Goal: Navigation & Orientation: Locate item on page

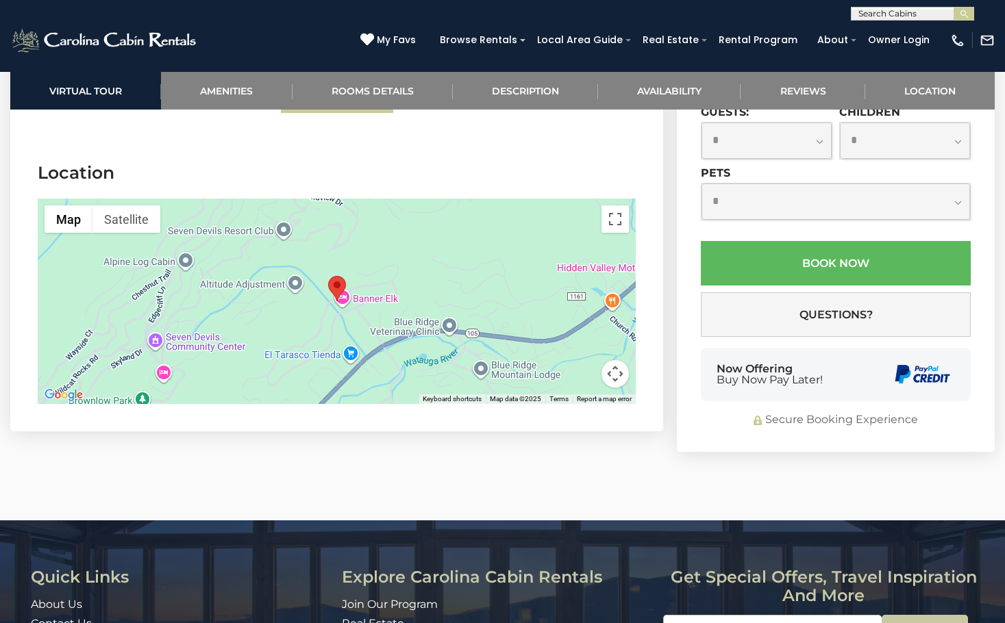
scroll to position [2946, 0]
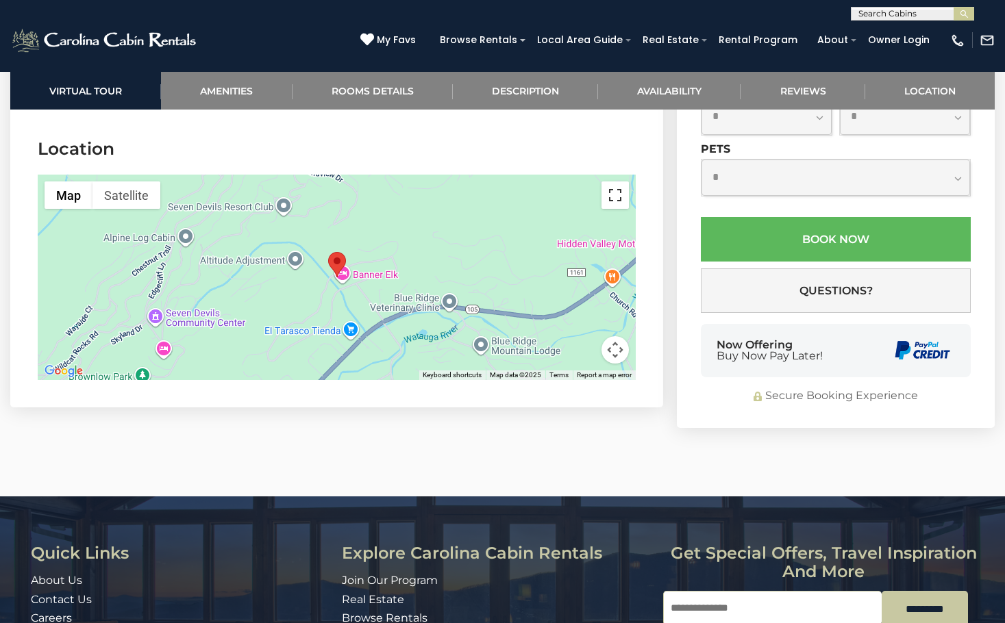
click at [614, 182] on button "Toggle fullscreen view" at bounding box center [615, 195] width 27 height 27
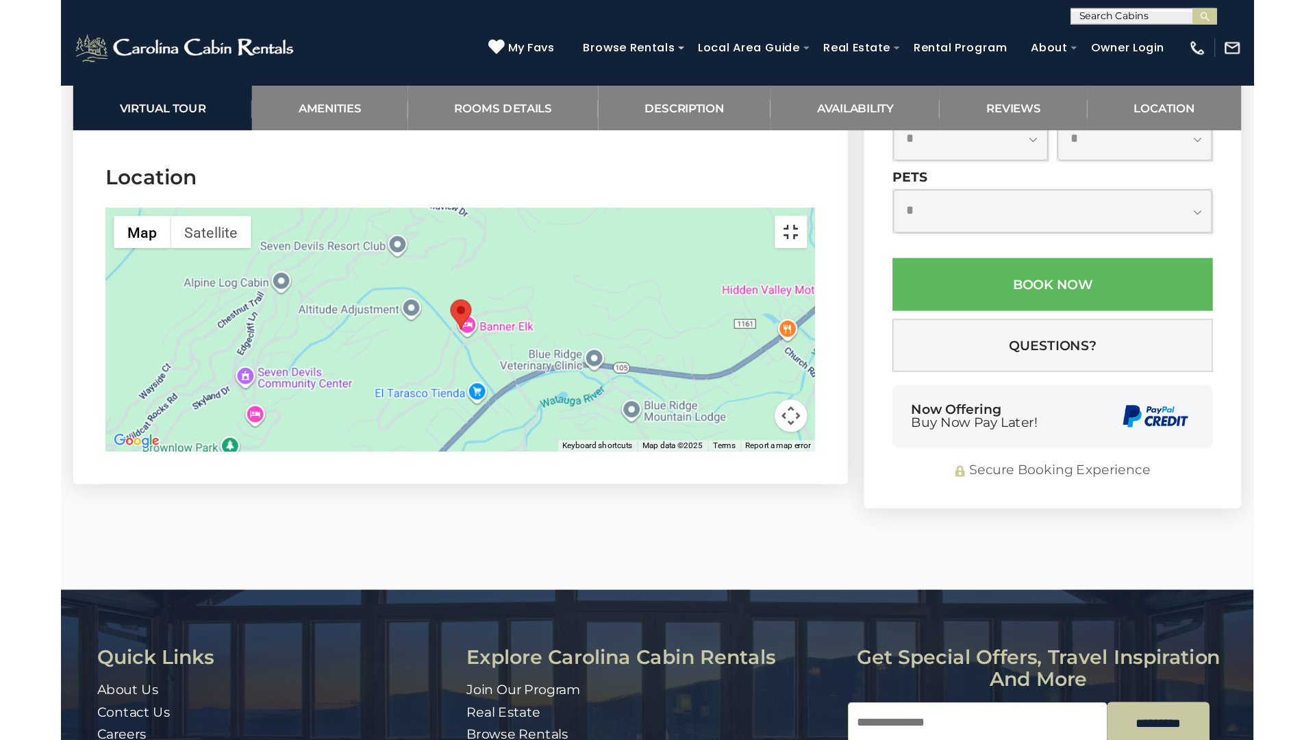
scroll to position [3009, 0]
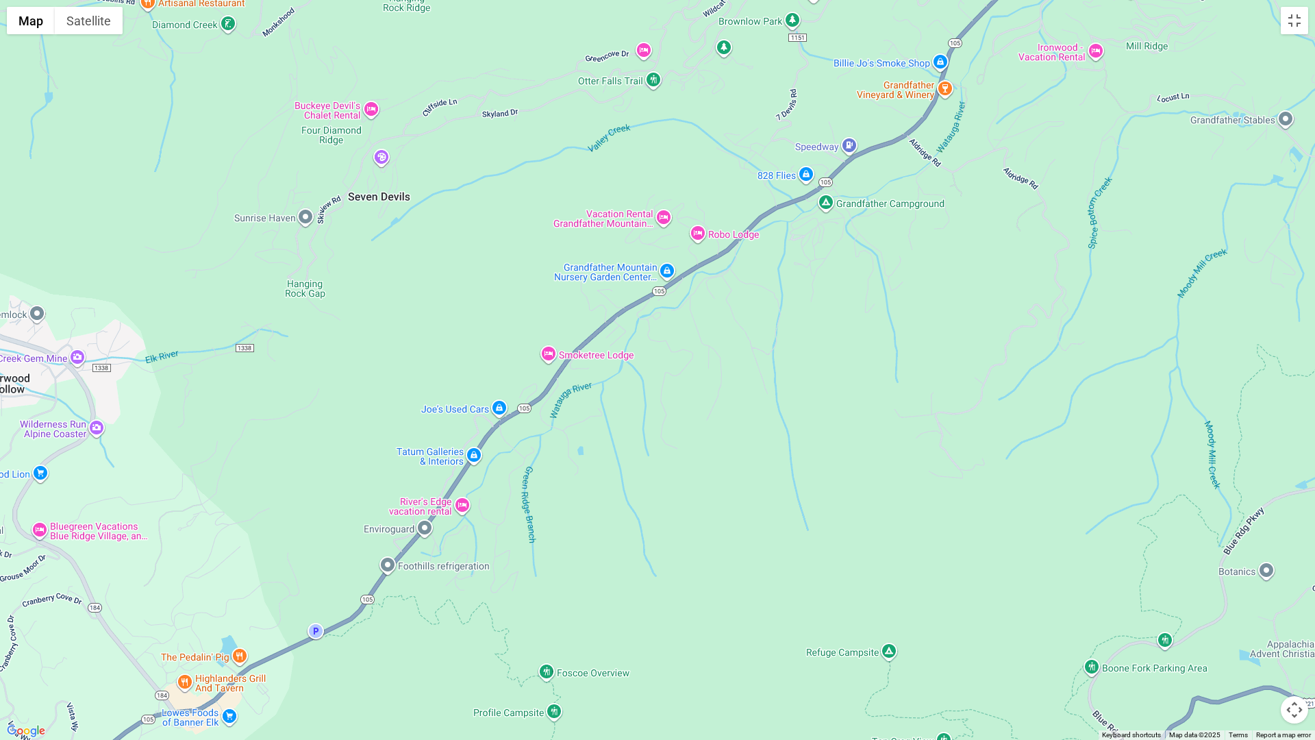
drag, startPoint x: 577, startPoint y: 676, endPoint x: 909, endPoint y: 225, distance: 560.0
click at [909, 225] on div at bounding box center [657, 370] width 1315 height 740
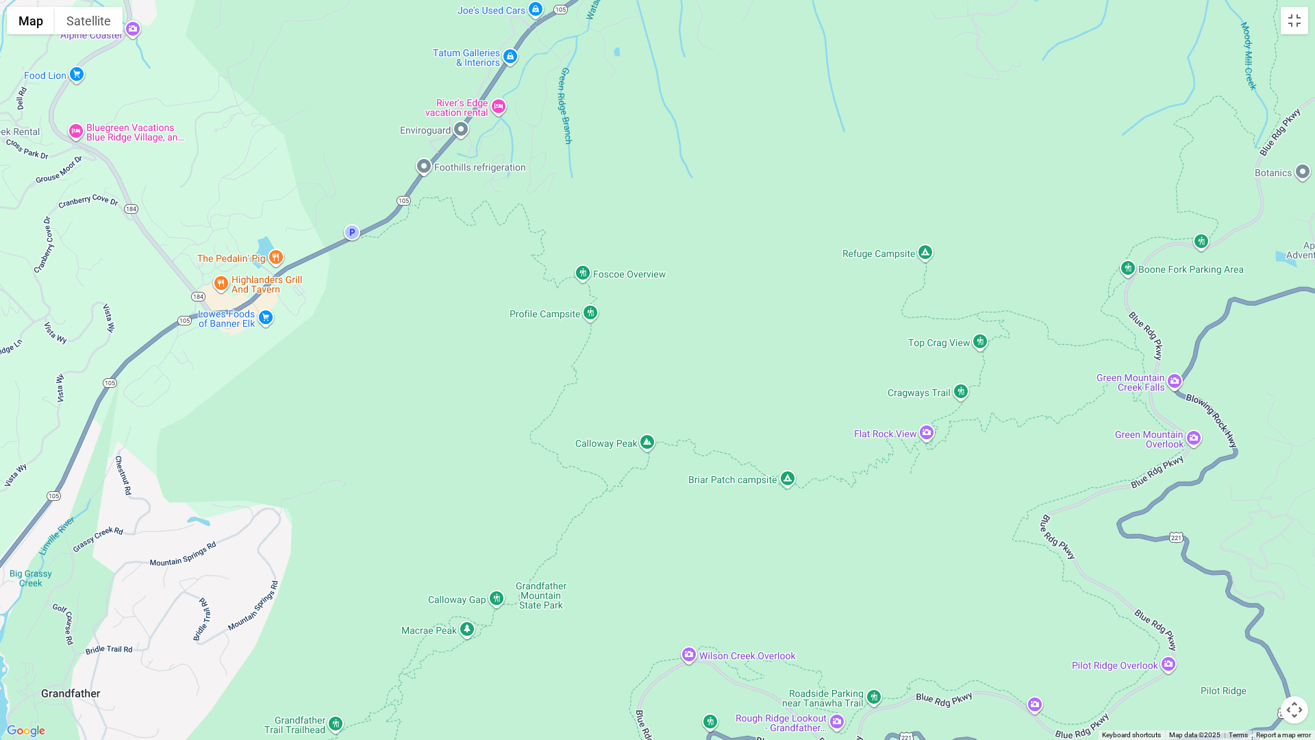
drag, startPoint x: 480, startPoint y: 612, endPoint x: 520, endPoint y: 210, distance: 403.5
click at [520, 210] on div at bounding box center [657, 370] width 1315 height 740
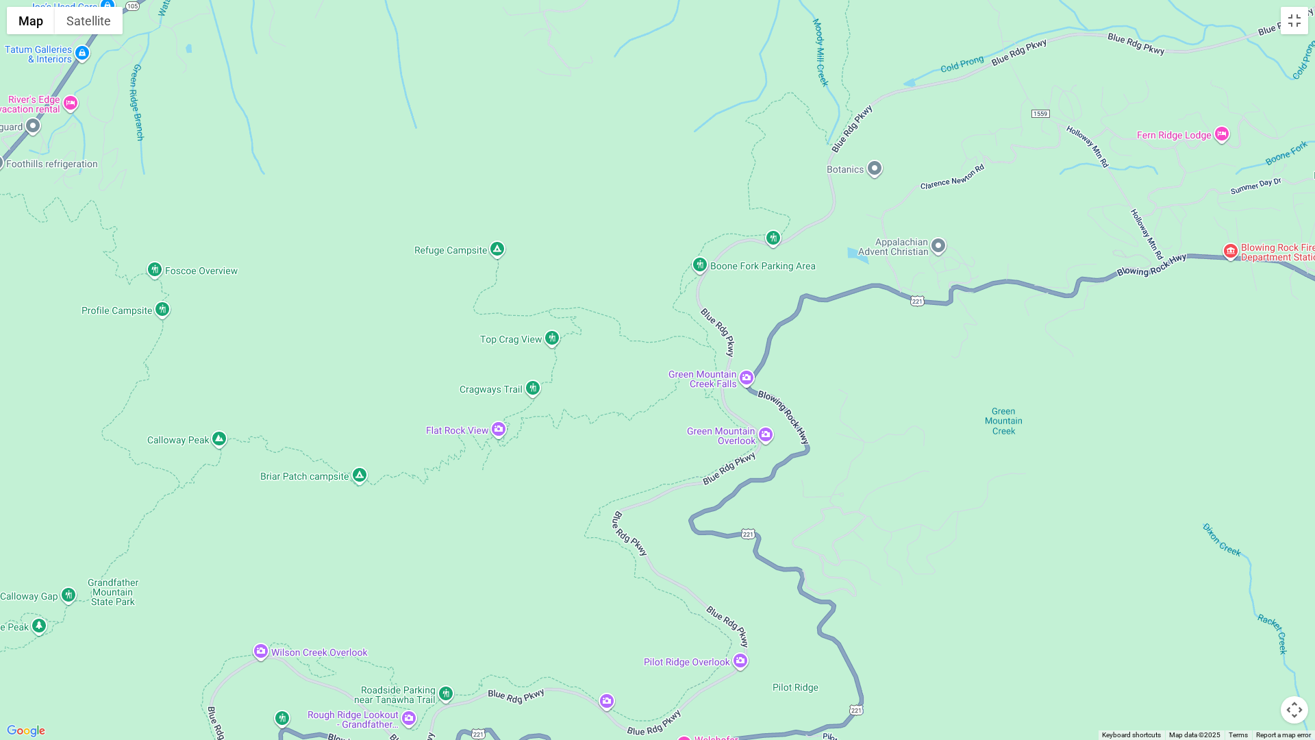
drag, startPoint x: 1005, startPoint y: 585, endPoint x: 580, endPoint y: 584, distance: 424.8
click at [580, 584] on div at bounding box center [657, 370] width 1315 height 740
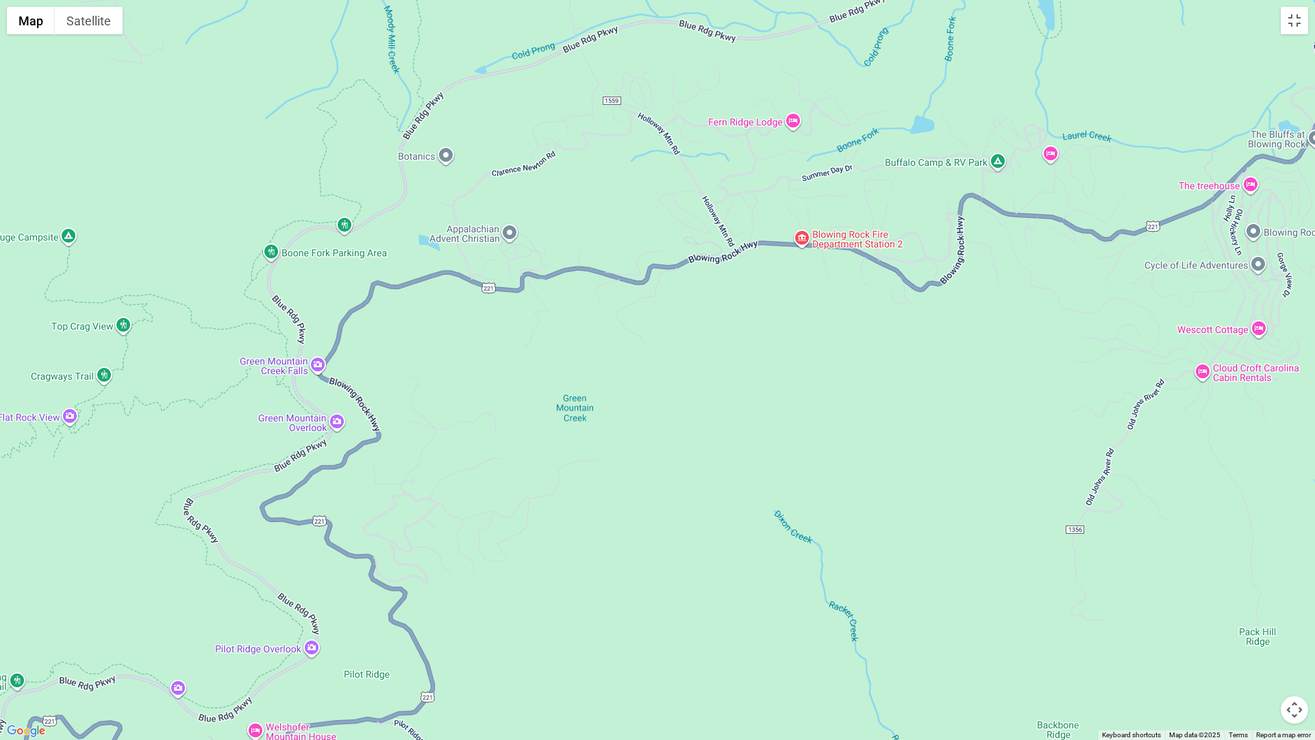
drag, startPoint x: 954, startPoint y: 394, endPoint x: 520, endPoint y: 380, distance: 433.9
click at [520, 380] on div at bounding box center [657, 370] width 1315 height 740
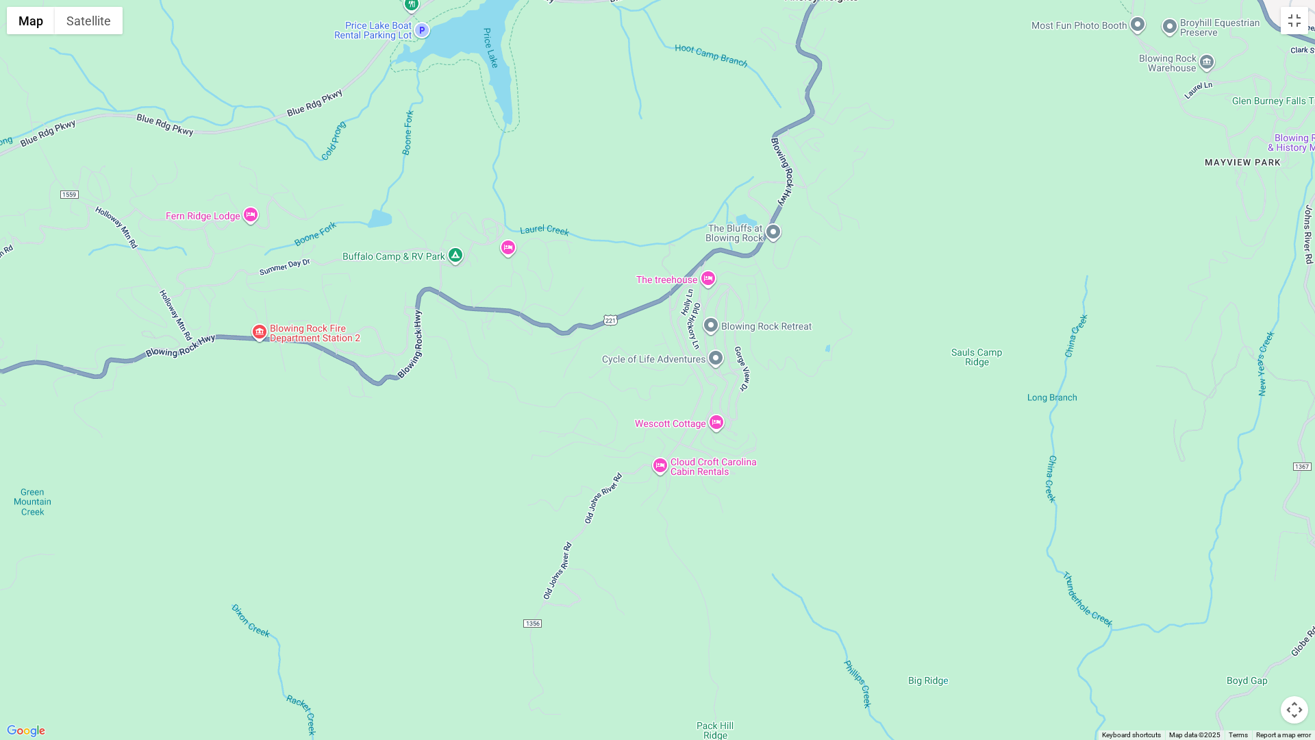
drag, startPoint x: 794, startPoint y: 380, endPoint x: 369, endPoint y: 468, distance: 433.7
click at [369, 468] on div at bounding box center [657, 370] width 1315 height 740
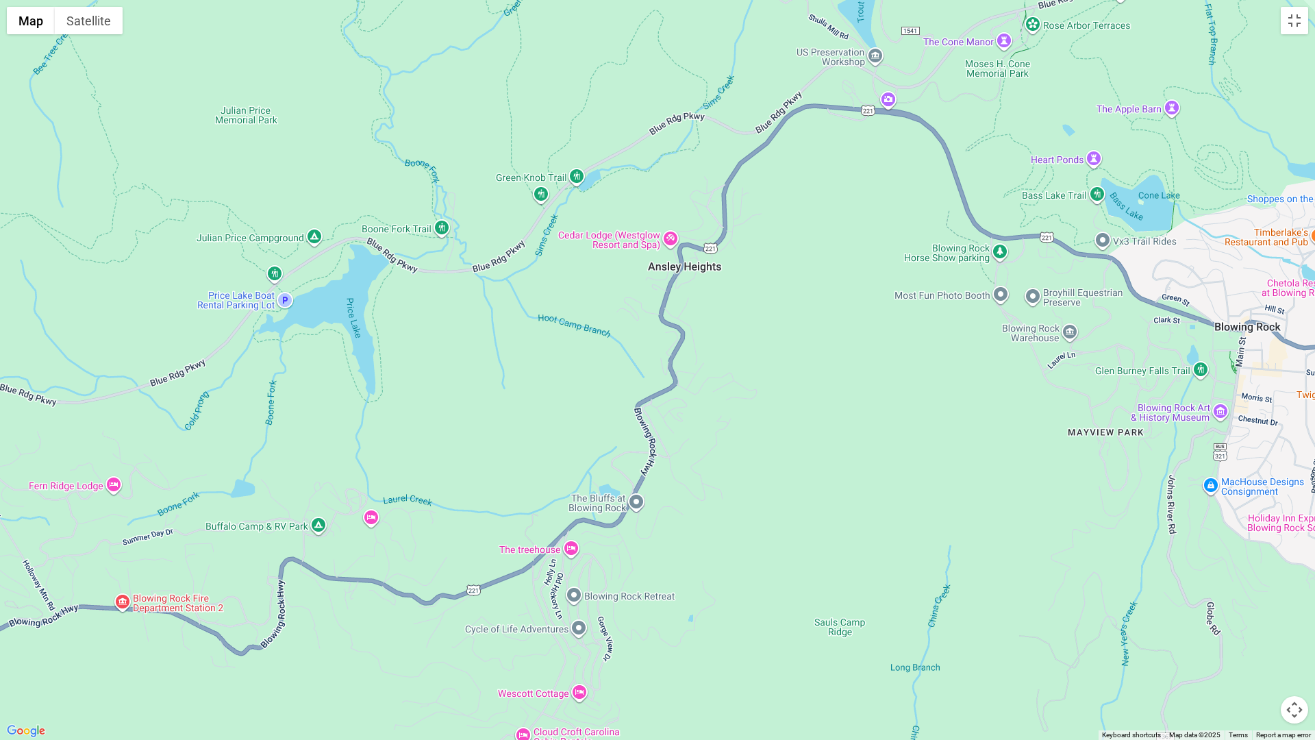
drag, startPoint x: 876, startPoint y: 264, endPoint x: 743, endPoint y: 519, distance: 286.5
click at [743, 519] on div at bounding box center [657, 370] width 1315 height 740
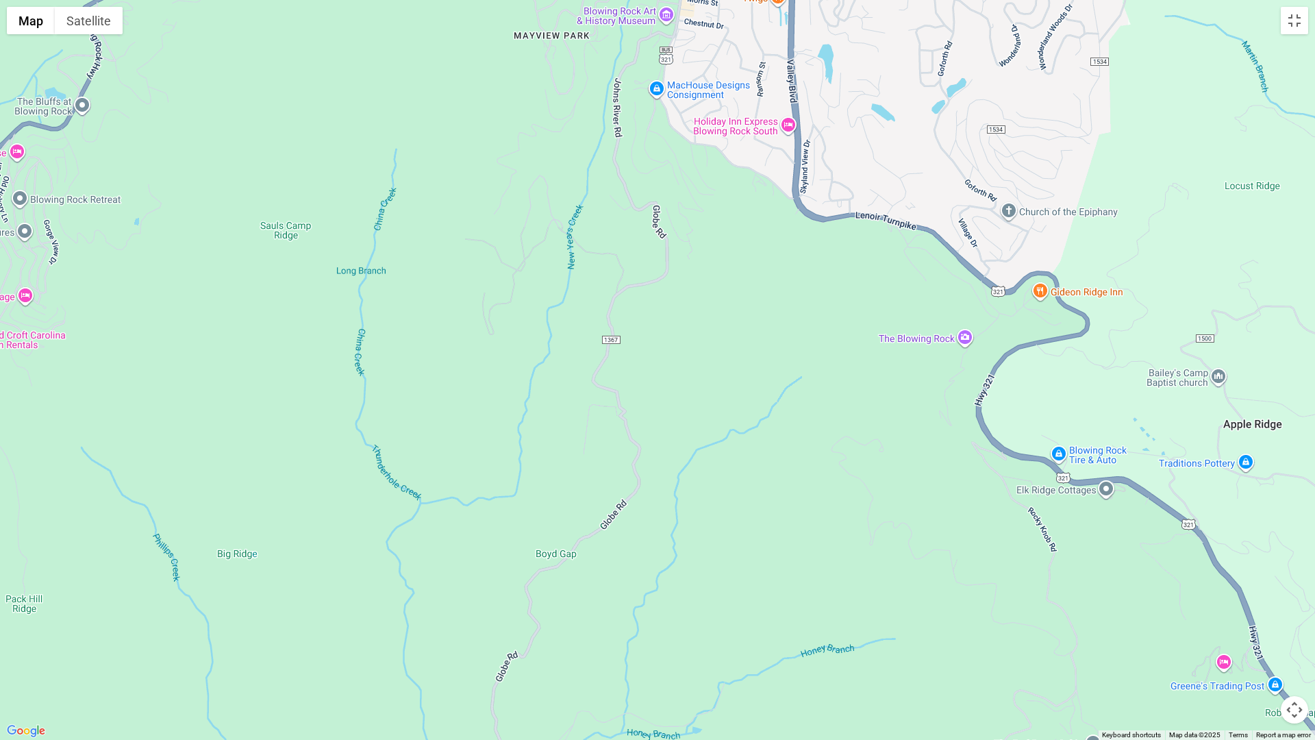
drag, startPoint x: 1088, startPoint y: 491, endPoint x: 532, endPoint y: 93, distance: 683.5
click at [532, 93] on div at bounding box center [657, 370] width 1315 height 740
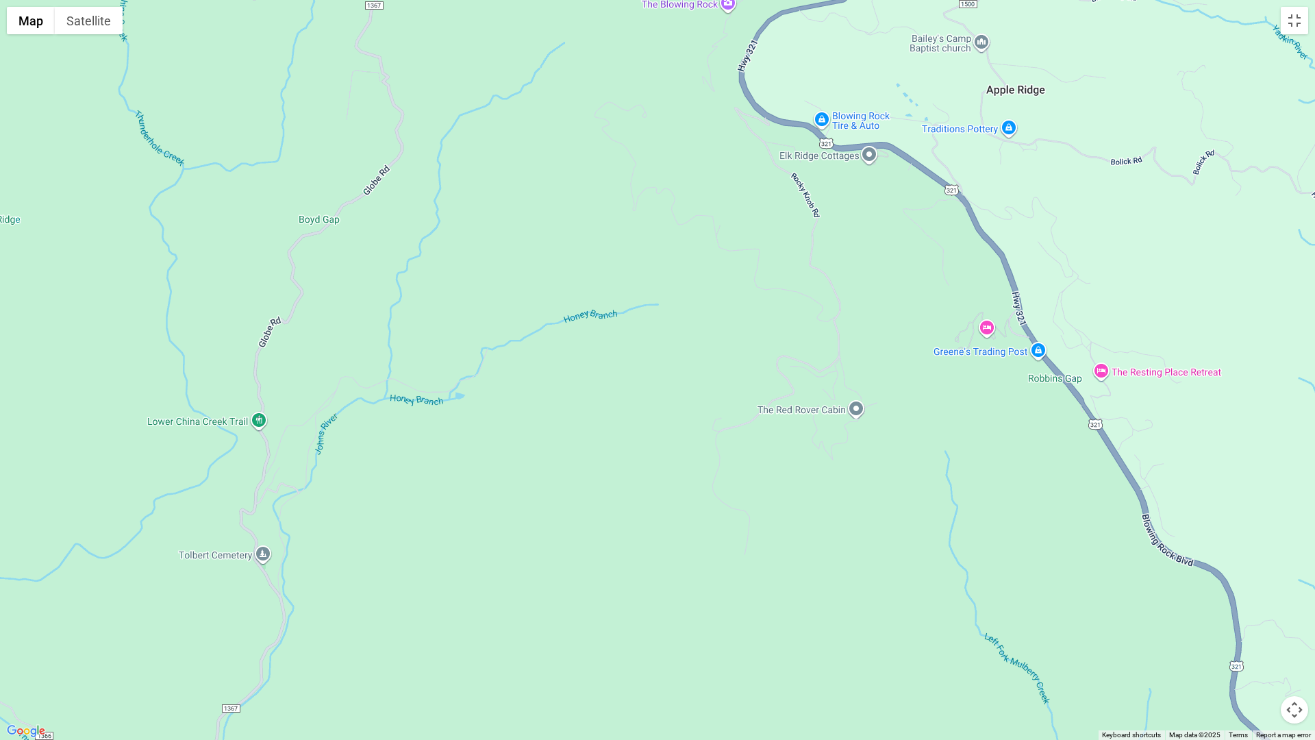
drag, startPoint x: 884, startPoint y: 624, endPoint x: 647, endPoint y: 288, distance: 411.5
click at [647, 288] on div at bounding box center [657, 370] width 1315 height 740
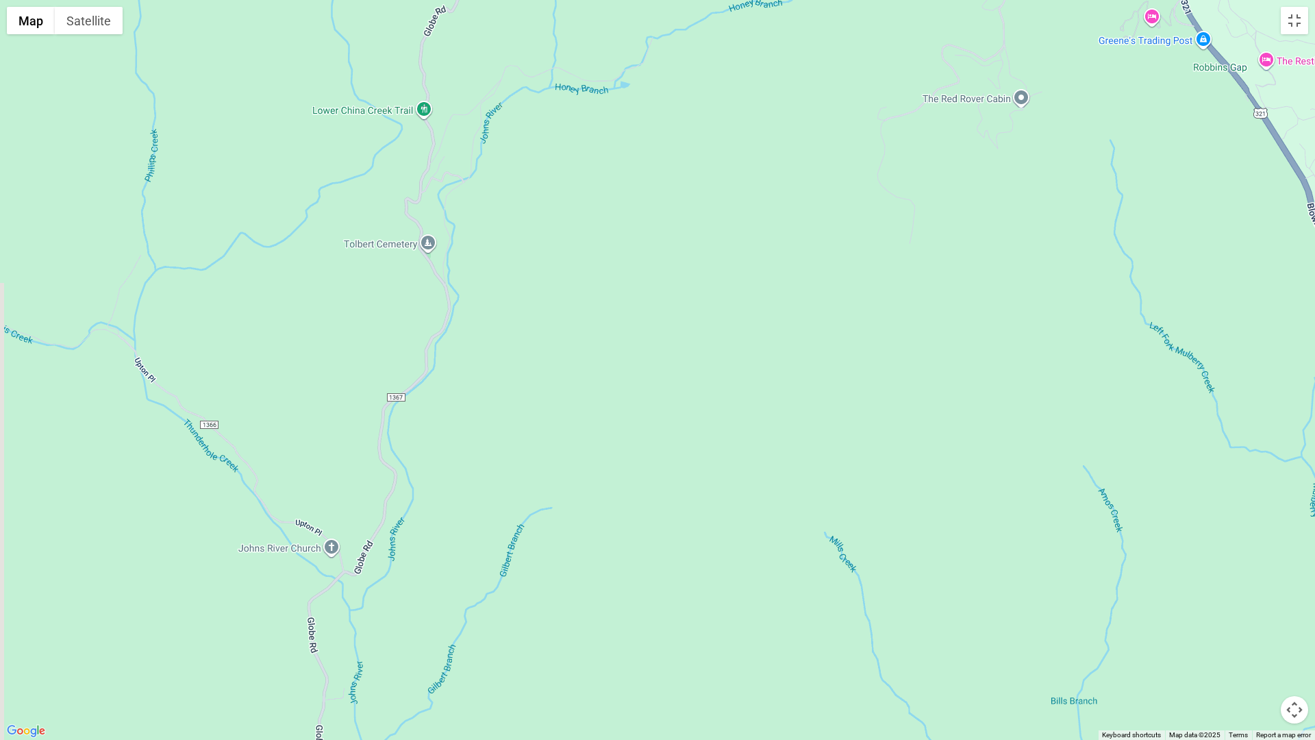
drag, startPoint x: 555, startPoint y: 549, endPoint x: 724, endPoint y: 234, distance: 357.7
click at [724, 234] on div at bounding box center [657, 370] width 1315 height 740
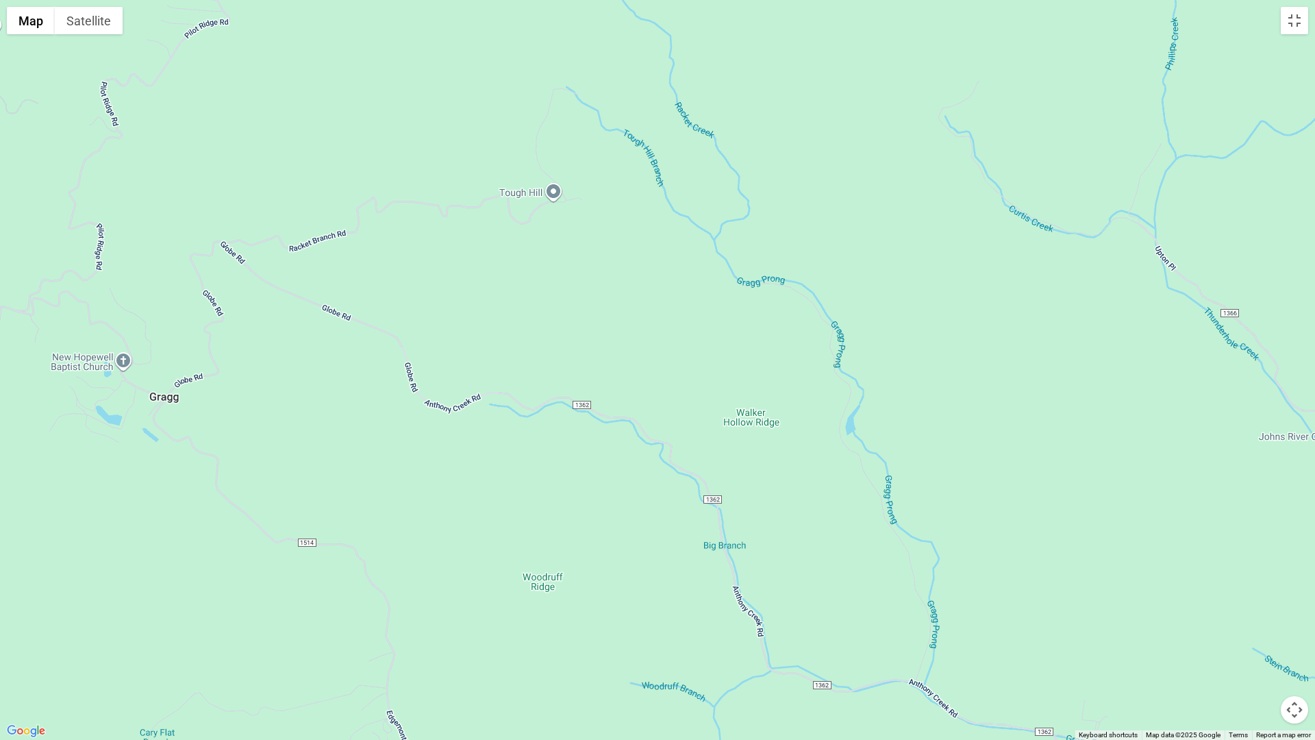
drag, startPoint x: 258, startPoint y: 409, endPoint x: 1280, endPoint y: 297, distance: 1028.4
click at [1004, 297] on div at bounding box center [657, 370] width 1315 height 740
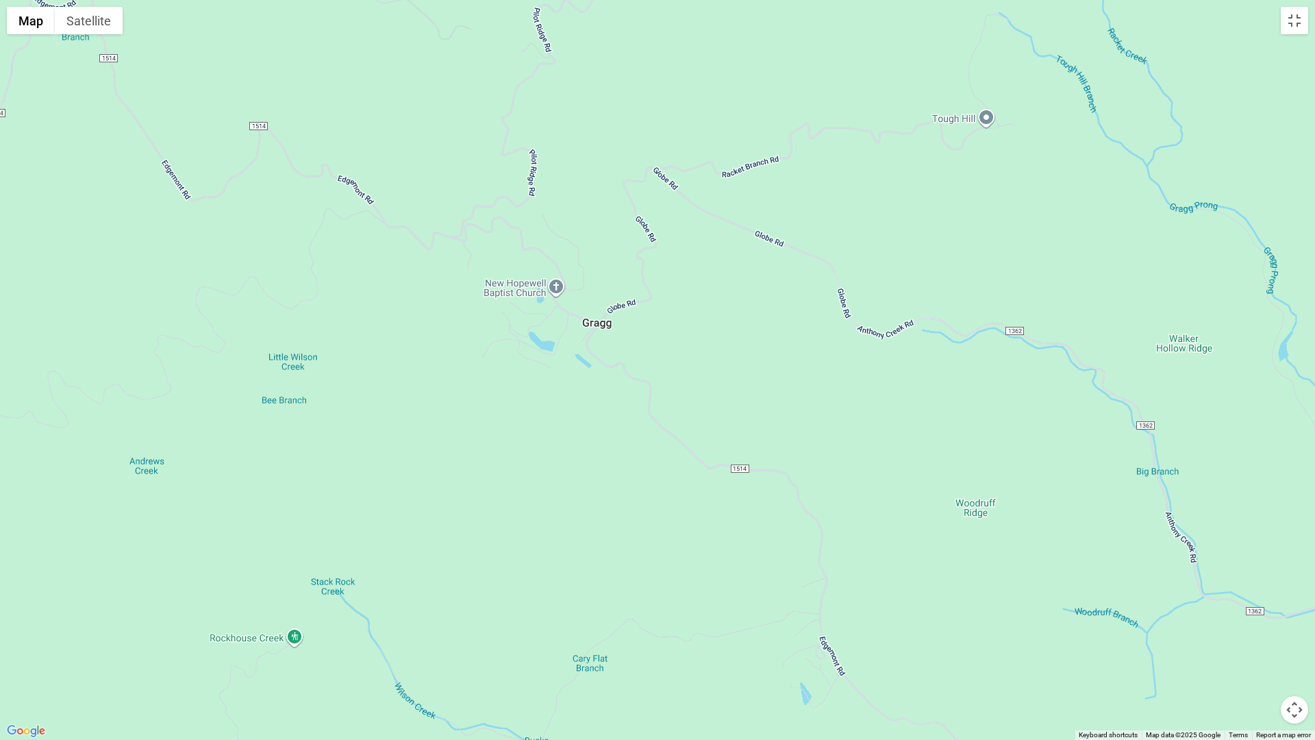
drag, startPoint x: 387, startPoint y: 491, endPoint x: 819, endPoint y: 419, distance: 437.6
click at [819, 419] on div at bounding box center [657, 370] width 1315 height 740
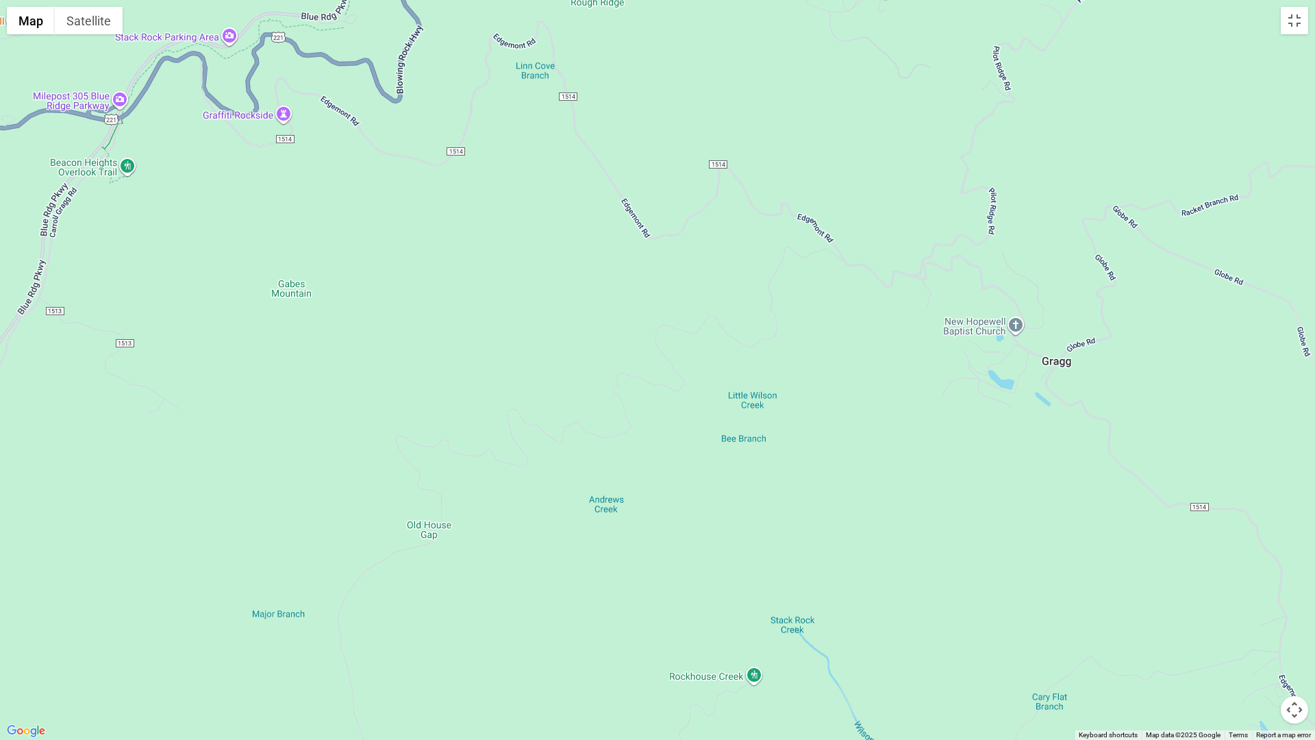
drag, startPoint x: 454, startPoint y: 472, endPoint x: 936, endPoint y: 509, distance: 483.1
click at [936, 509] on div at bounding box center [657, 370] width 1315 height 740
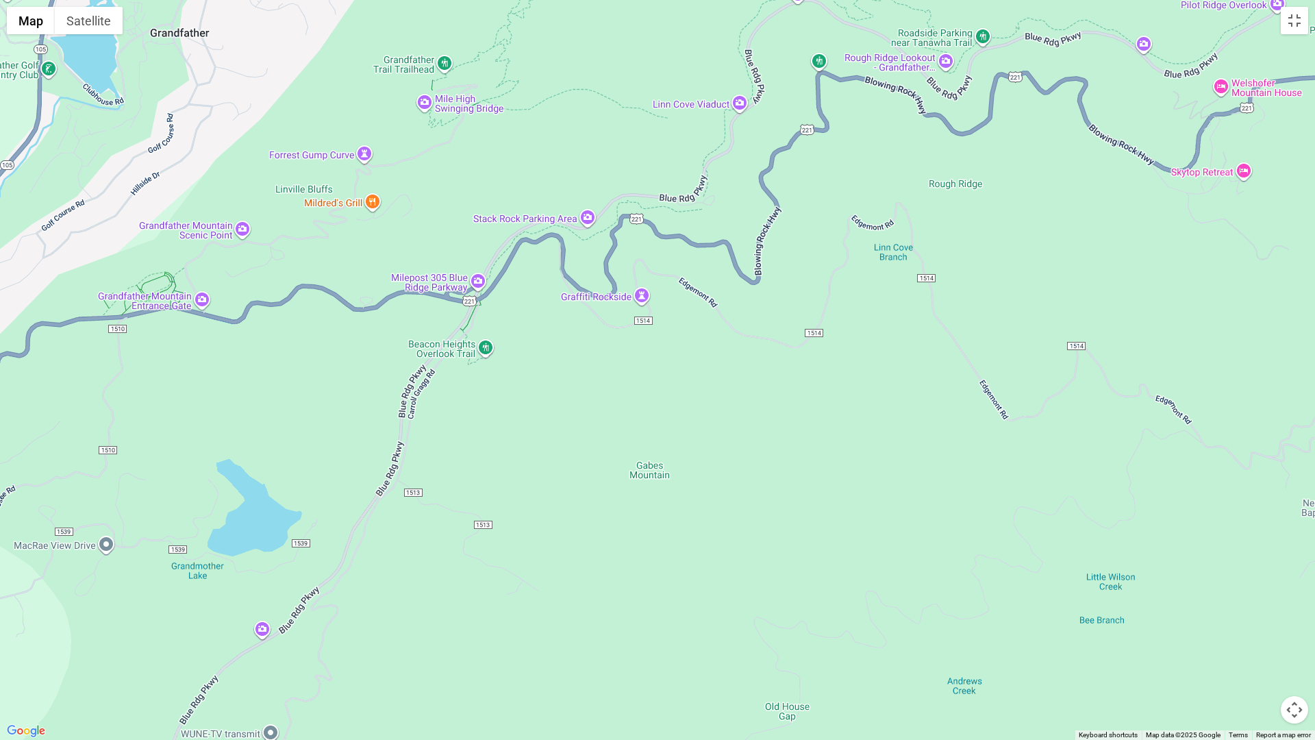
drag, startPoint x: 390, startPoint y: 356, endPoint x: 732, endPoint y: 536, distance: 386.8
click at [732, 536] on div at bounding box center [657, 370] width 1315 height 740
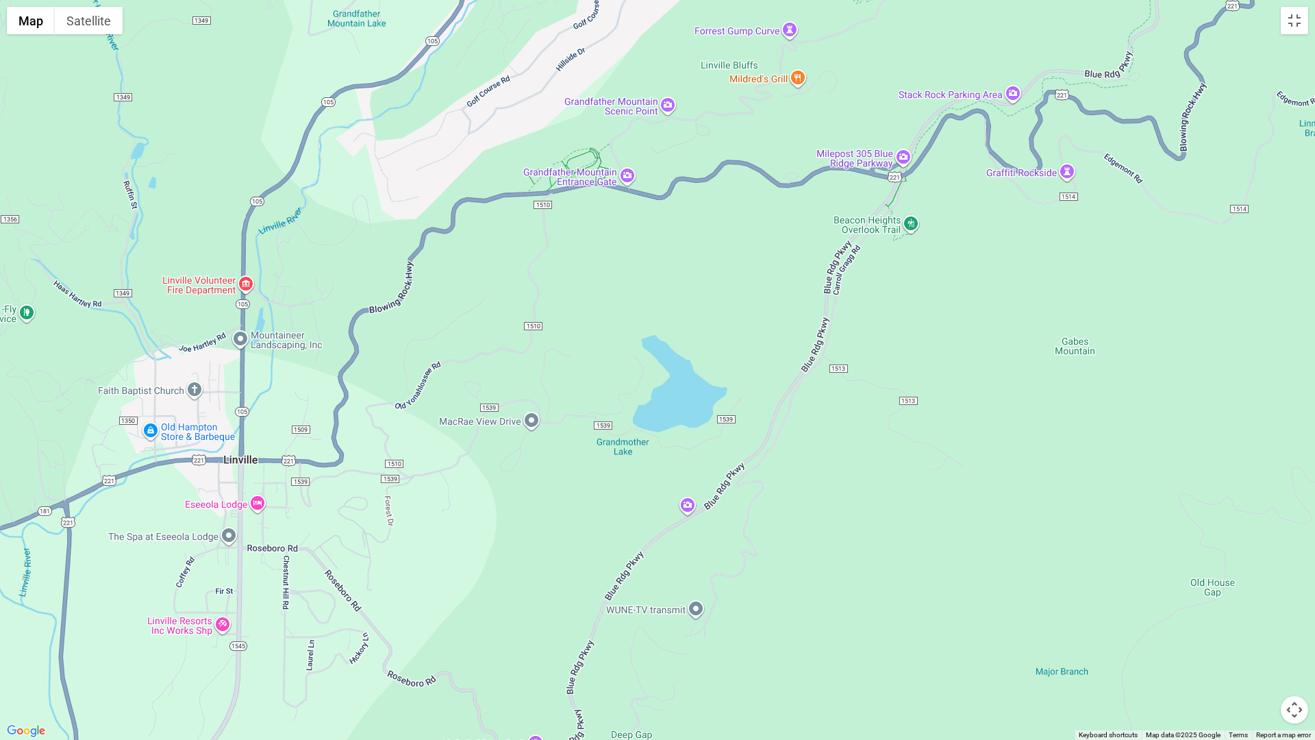
drag, startPoint x: 435, startPoint y: 491, endPoint x: 862, endPoint y: 367, distance: 444.5
click at [861, 367] on div at bounding box center [657, 370] width 1315 height 740
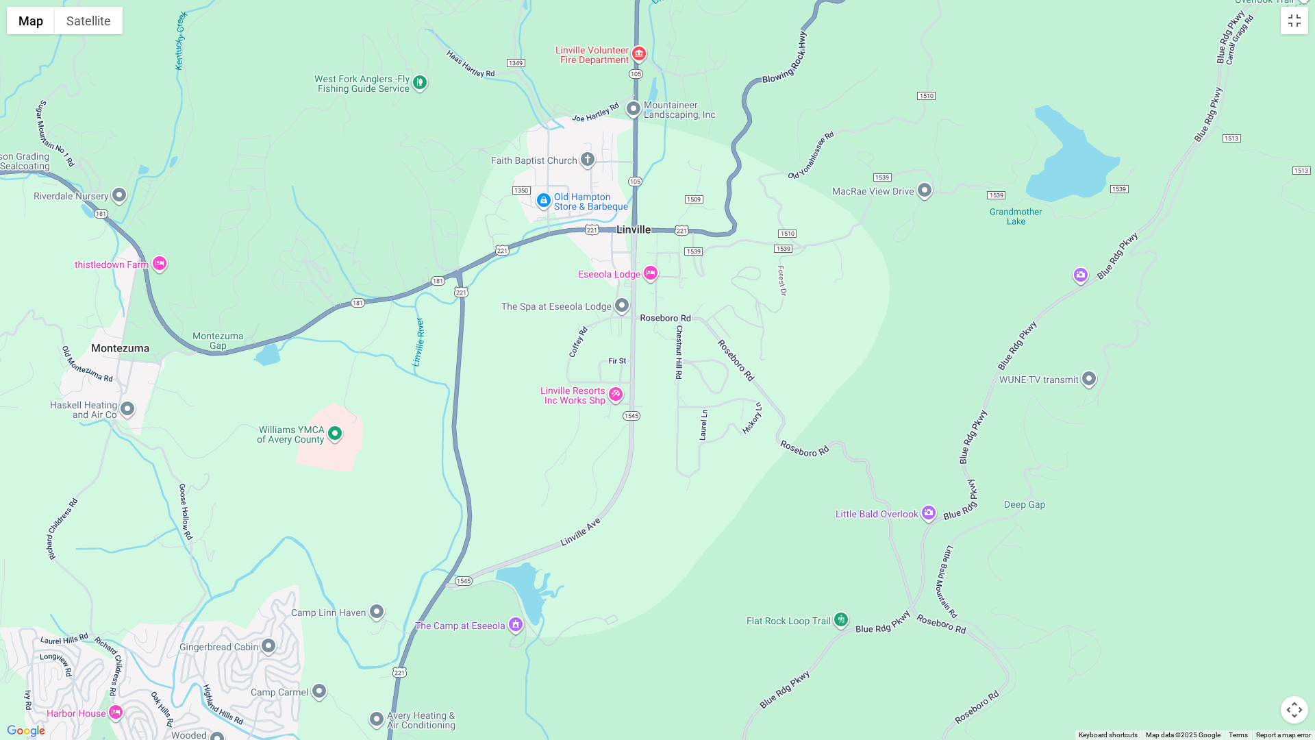
drag, startPoint x: 323, startPoint y: 676, endPoint x: 717, endPoint y: 445, distance: 456.0
click at [717, 445] on div at bounding box center [657, 370] width 1315 height 740
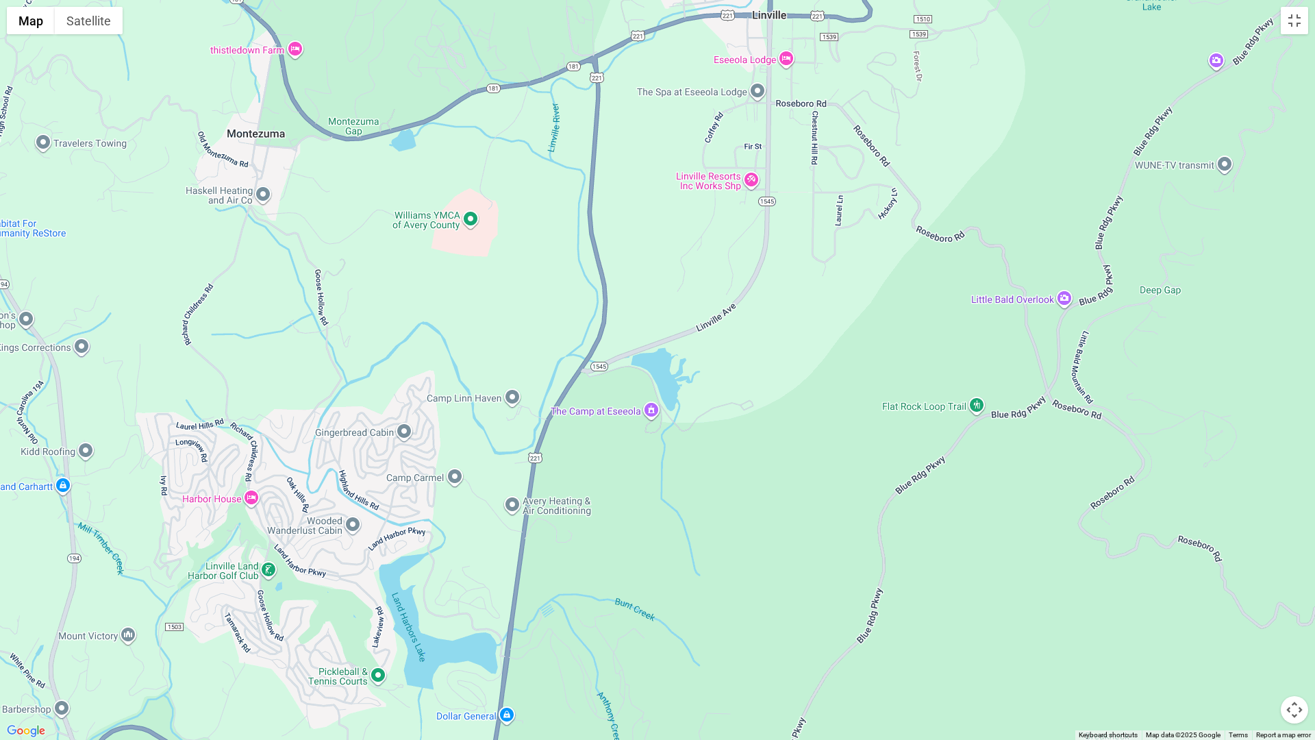
drag, startPoint x: 651, startPoint y: 628, endPoint x: 791, endPoint y: 410, distance: 258.3
click at [791, 410] on div at bounding box center [657, 370] width 1315 height 740
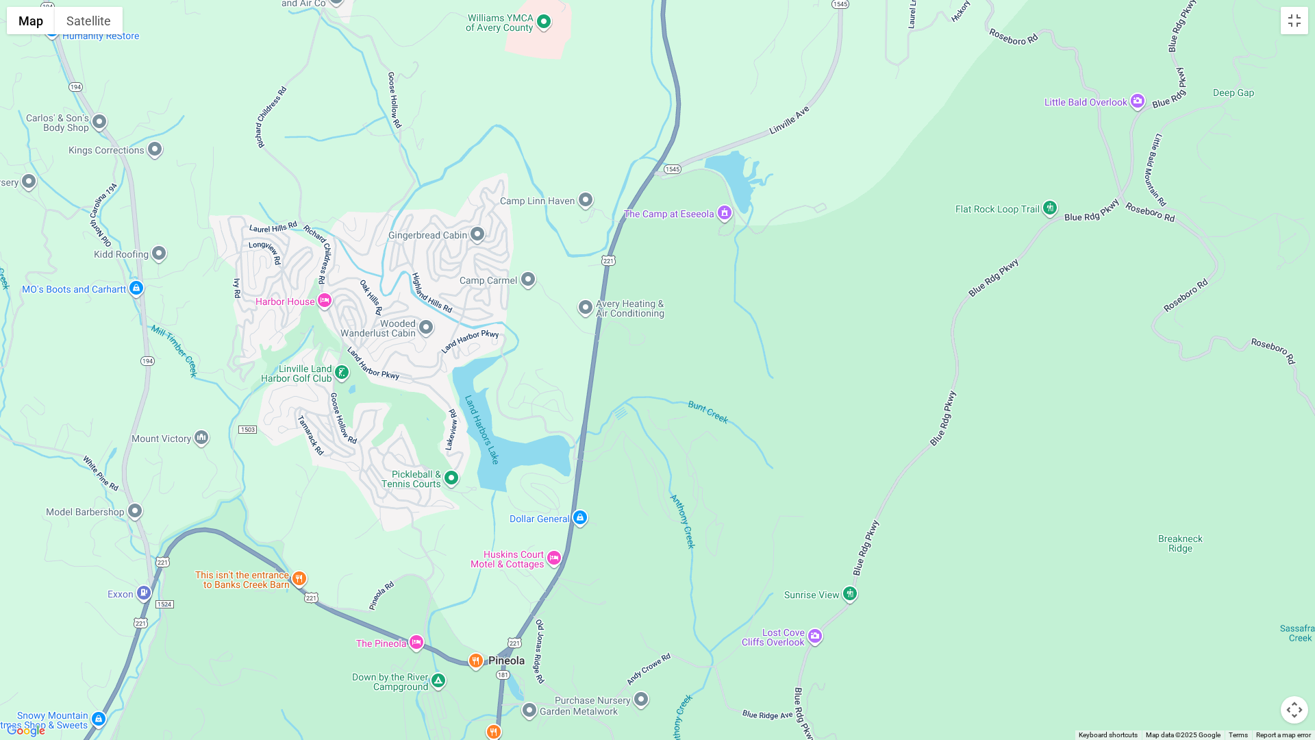
drag, startPoint x: 641, startPoint y: 690, endPoint x: 714, endPoint y: 493, distance: 210.5
click at [714, 493] on div at bounding box center [657, 370] width 1315 height 740
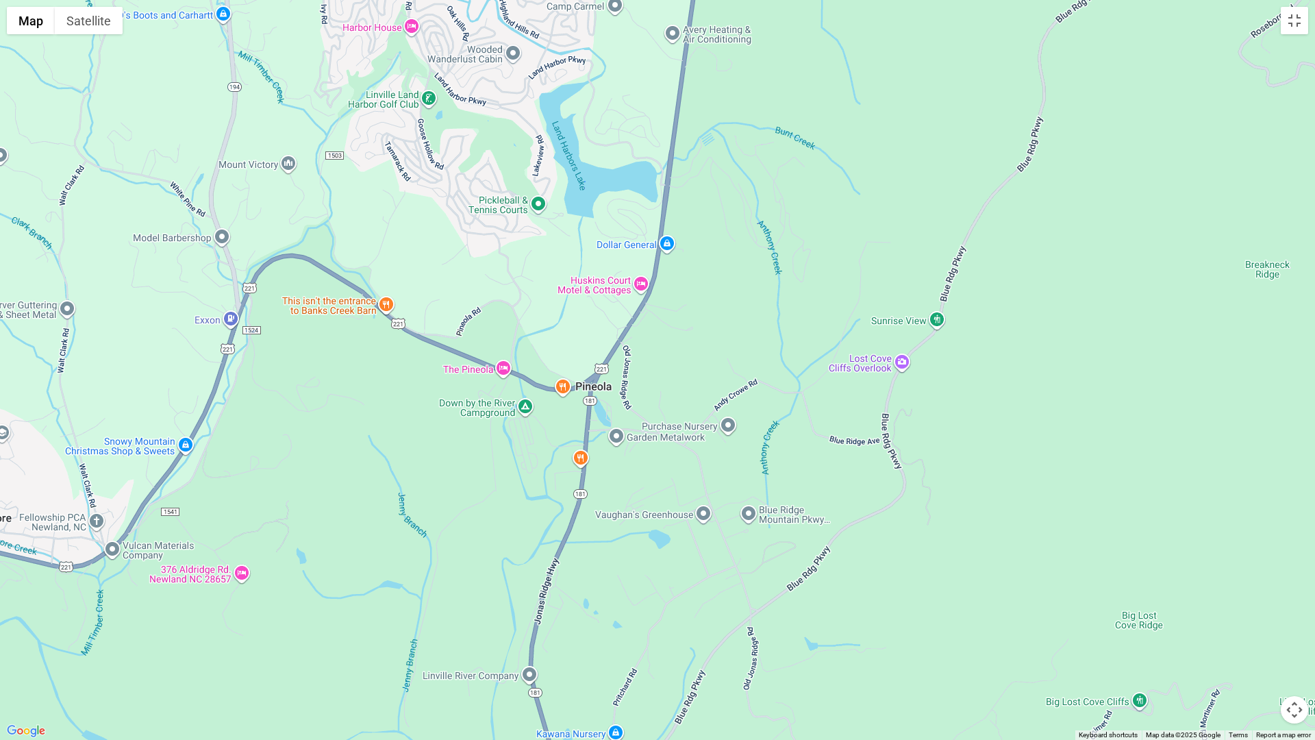
drag, startPoint x: 603, startPoint y: 624, endPoint x: 690, endPoint y: 347, distance: 290.1
click at [690, 347] on div at bounding box center [657, 370] width 1315 height 740
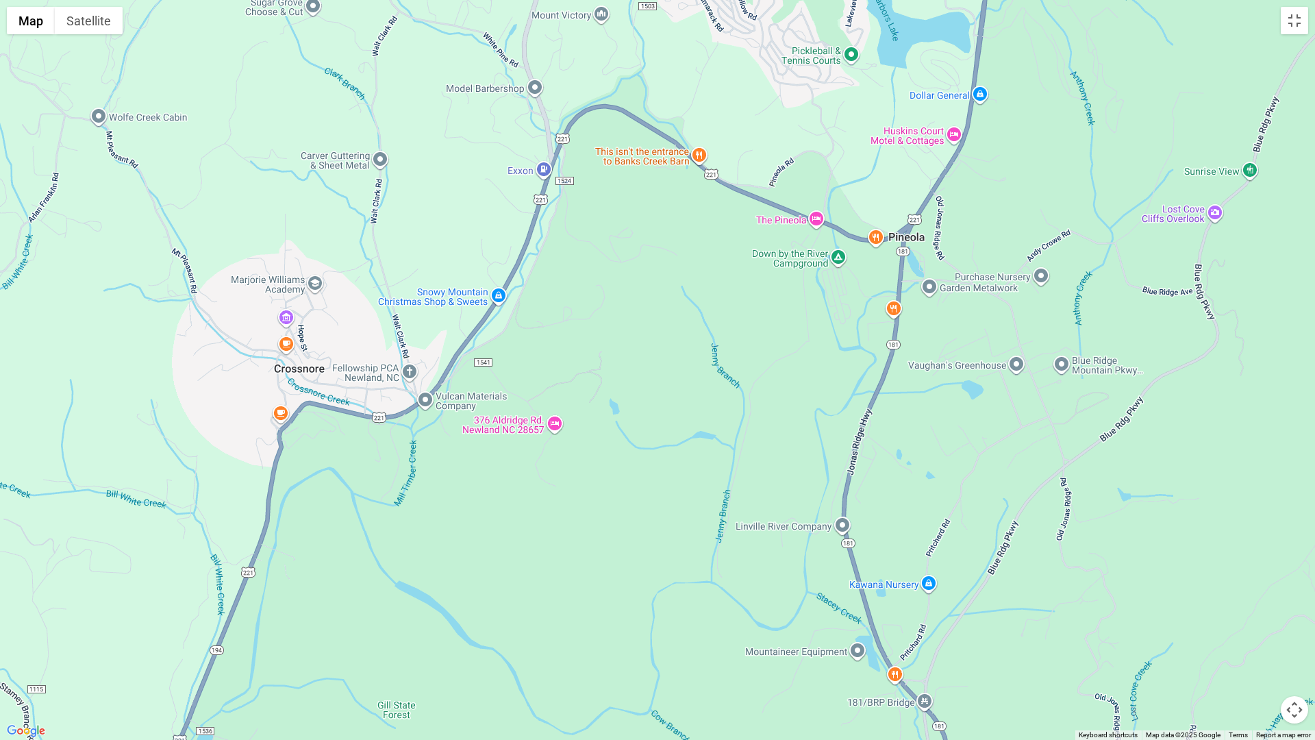
drag, startPoint x: 594, startPoint y: 638, endPoint x: 907, endPoint y: 490, distance: 346.3
click at [907, 490] on div at bounding box center [657, 370] width 1315 height 740
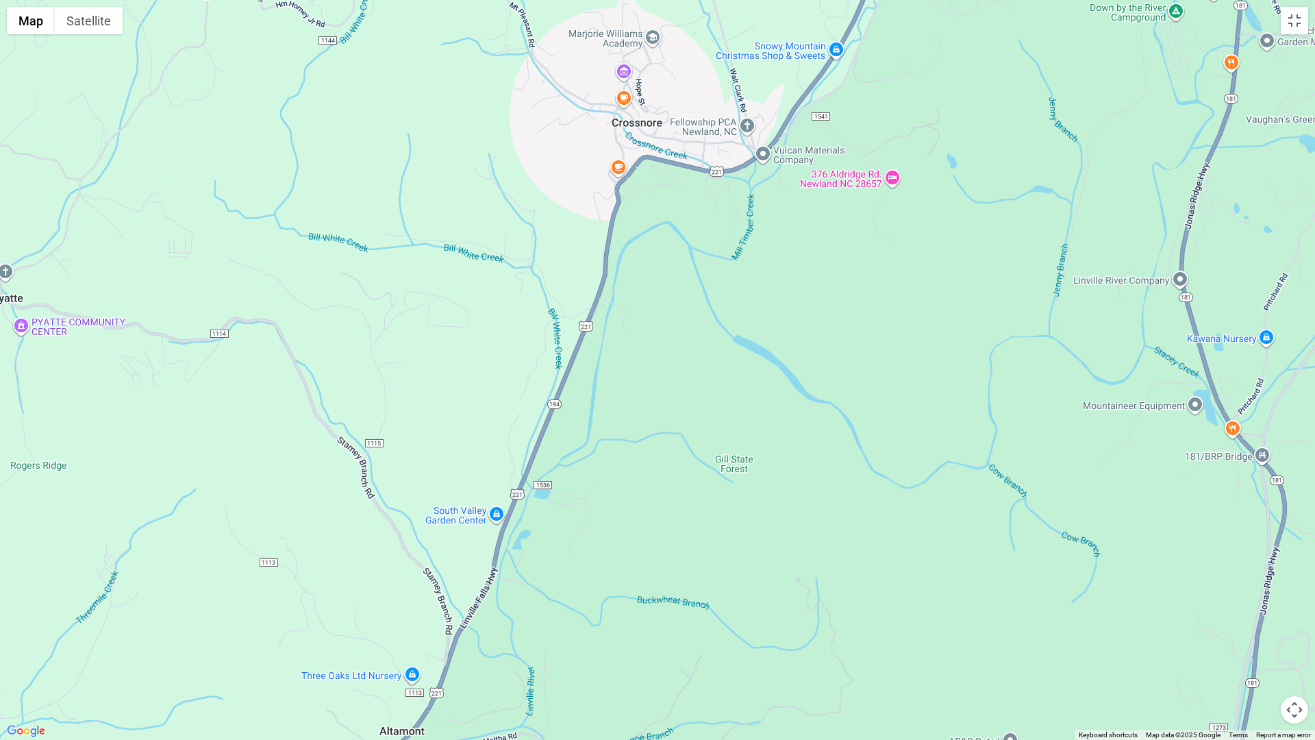
drag, startPoint x: 456, startPoint y: 494, endPoint x: 797, endPoint y: 247, distance: 421.4
click at [797, 247] on div at bounding box center [657, 370] width 1315 height 740
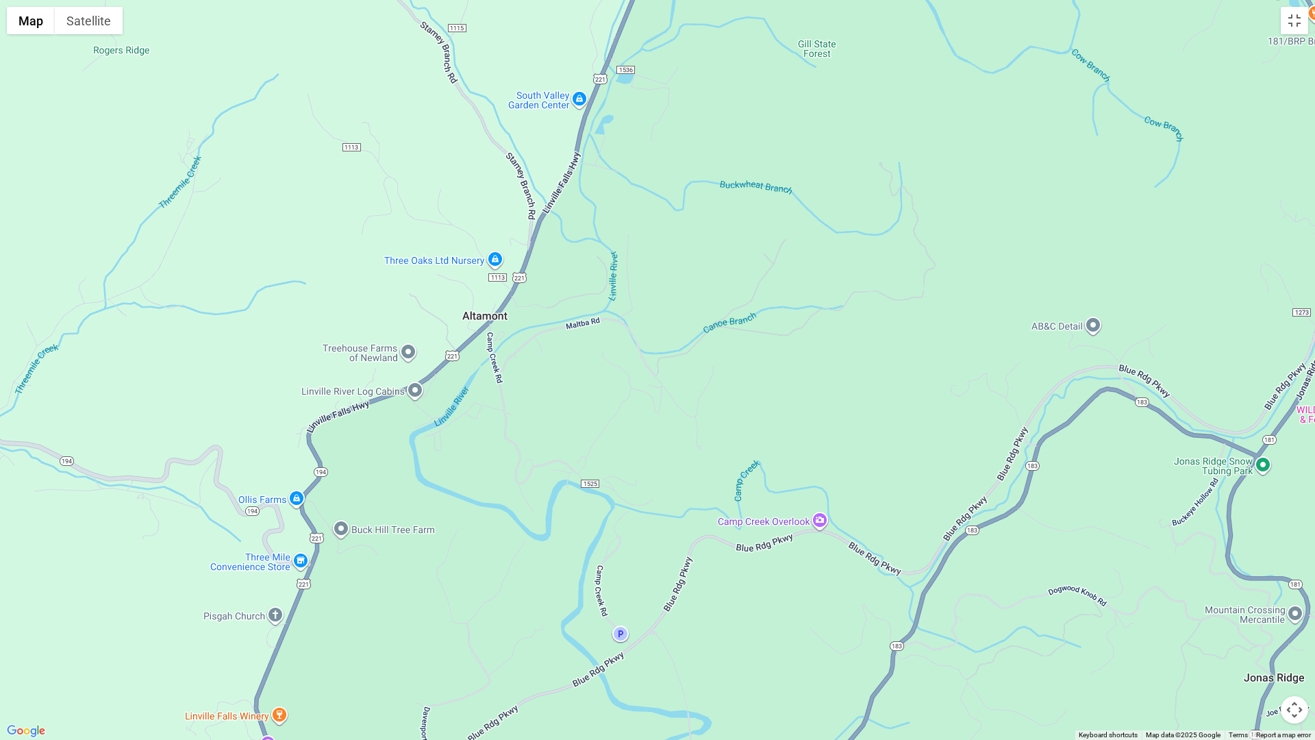
drag, startPoint x: 598, startPoint y: 571, endPoint x: 660, endPoint y: 218, distance: 358.3
click at [660, 218] on div at bounding box center [657, 370] width 1315 height 740
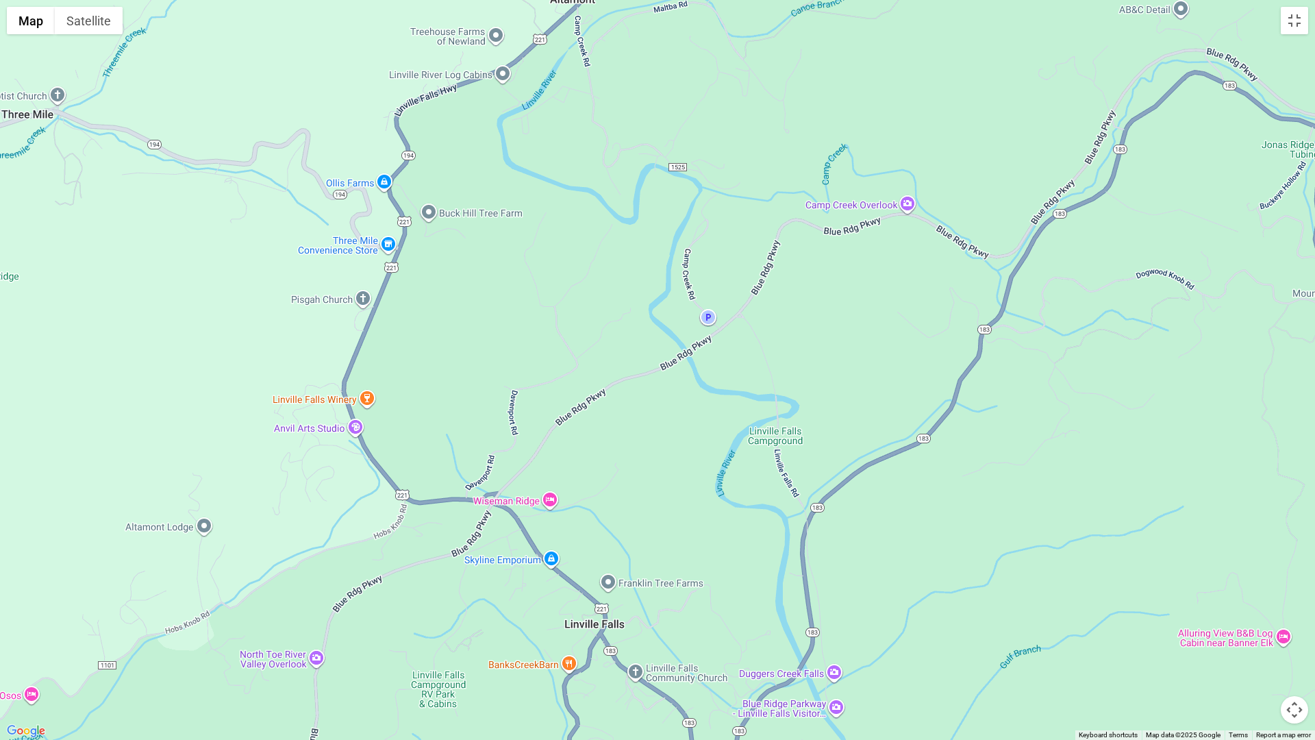
drag, startPoint x: 414, startPoint y: 620, endPoint x: 503, endPoint y: 301, distance: 330.6
click at [503, 301] on div at bounding box center [657, 370] width 1315 height 740
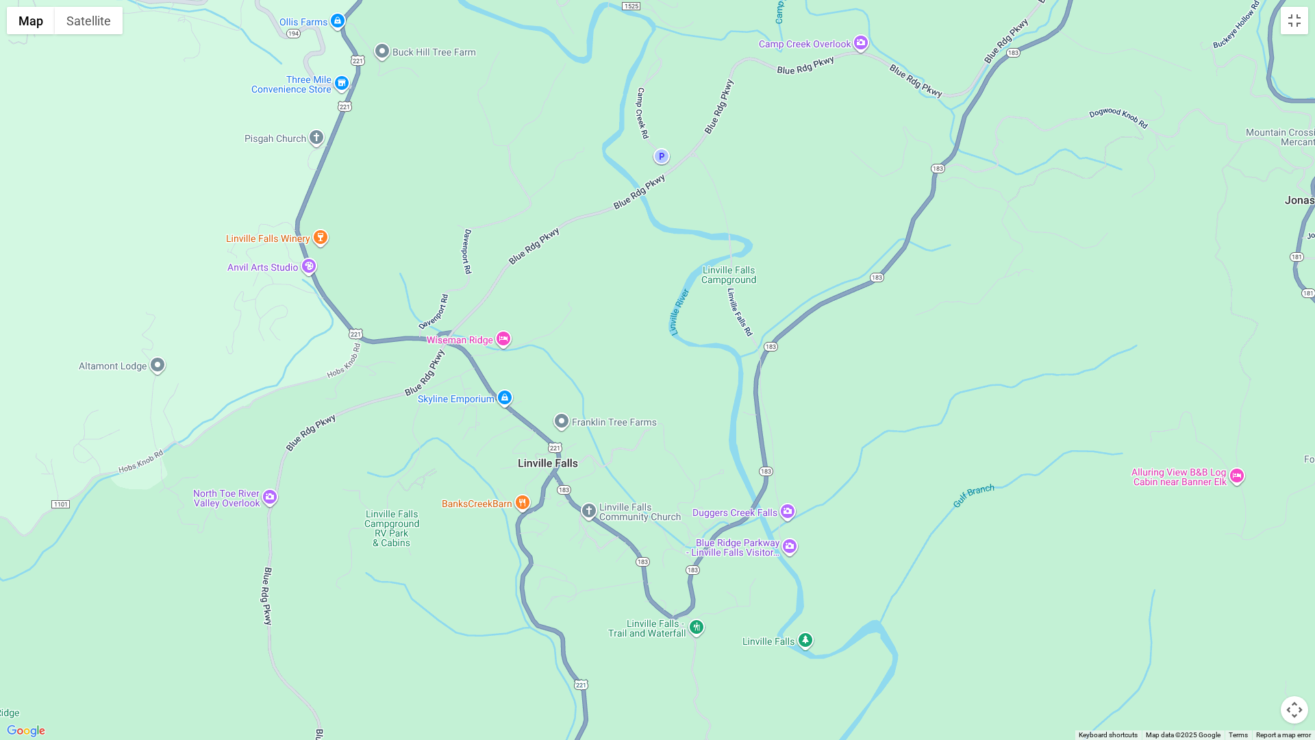
drag, startPoint x: 602, startPoint y: 545, endPoint x: 554, endPoint y: 383, distance: 169.1
click at [554, 383] on div at bounding box center [657, 370] width 1315 height 740
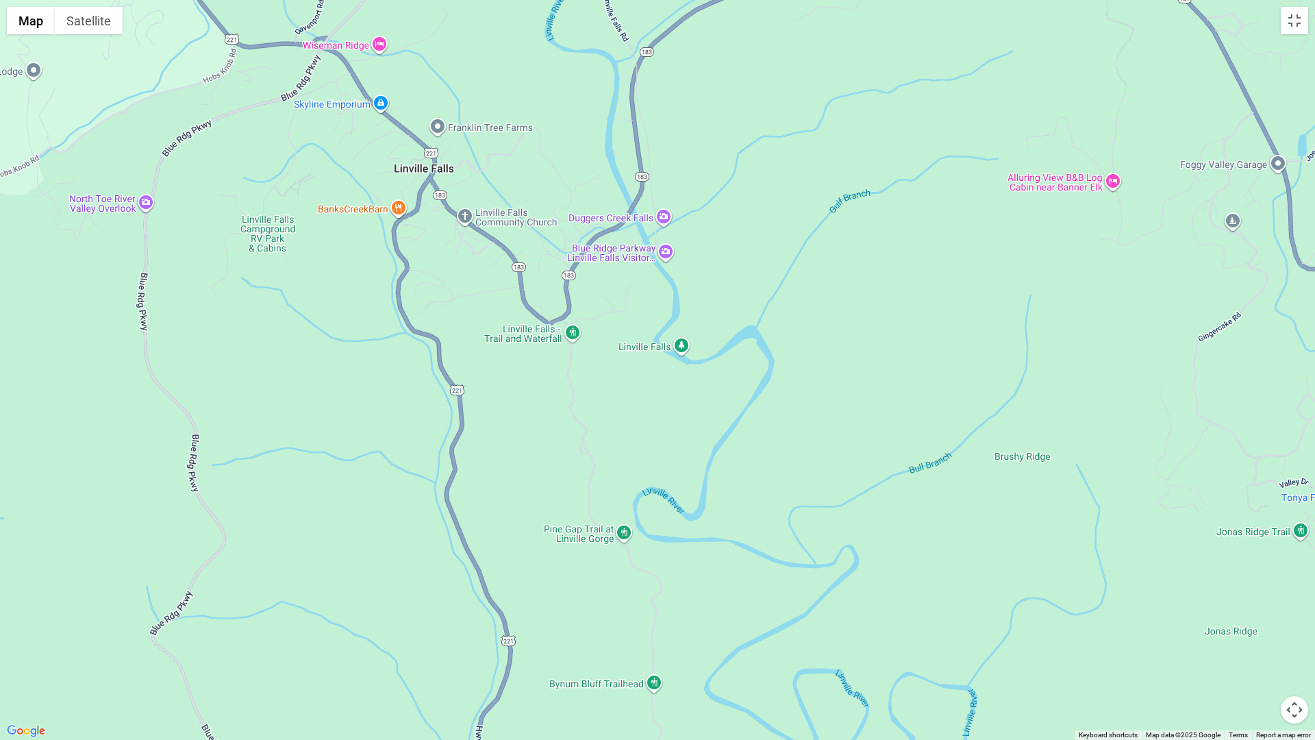
drag, startPoint x: 659, startPoint y: 524, endPoint x: 534, endPoint y: 226, distance: 323.3
click at [534, 226] on div at bounding box center [657, 370] width 1315 height 740
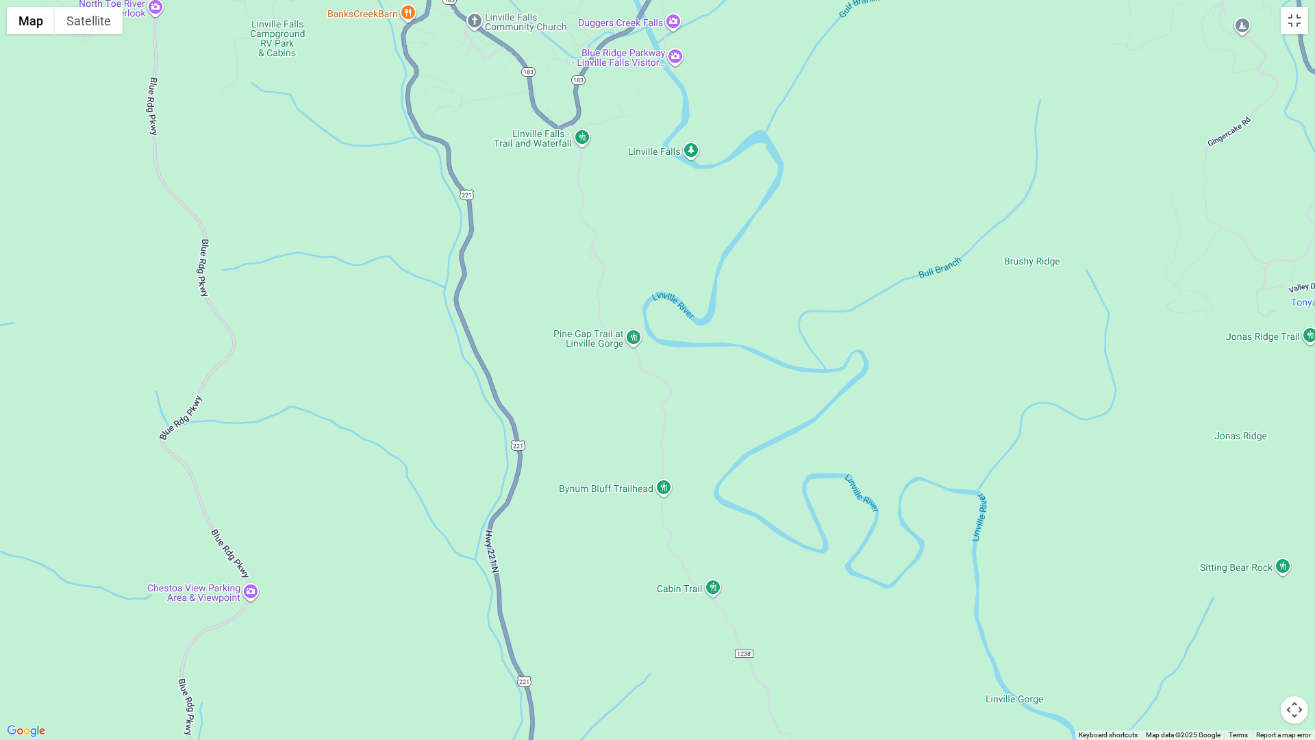
drag, startPoint x: 545, startPoint y: 458, endPoint x: 554, endPoint y: 260, distance: 198.2
click at [554, 260] on div at bounding box center [657, 370] width 1315 height 740
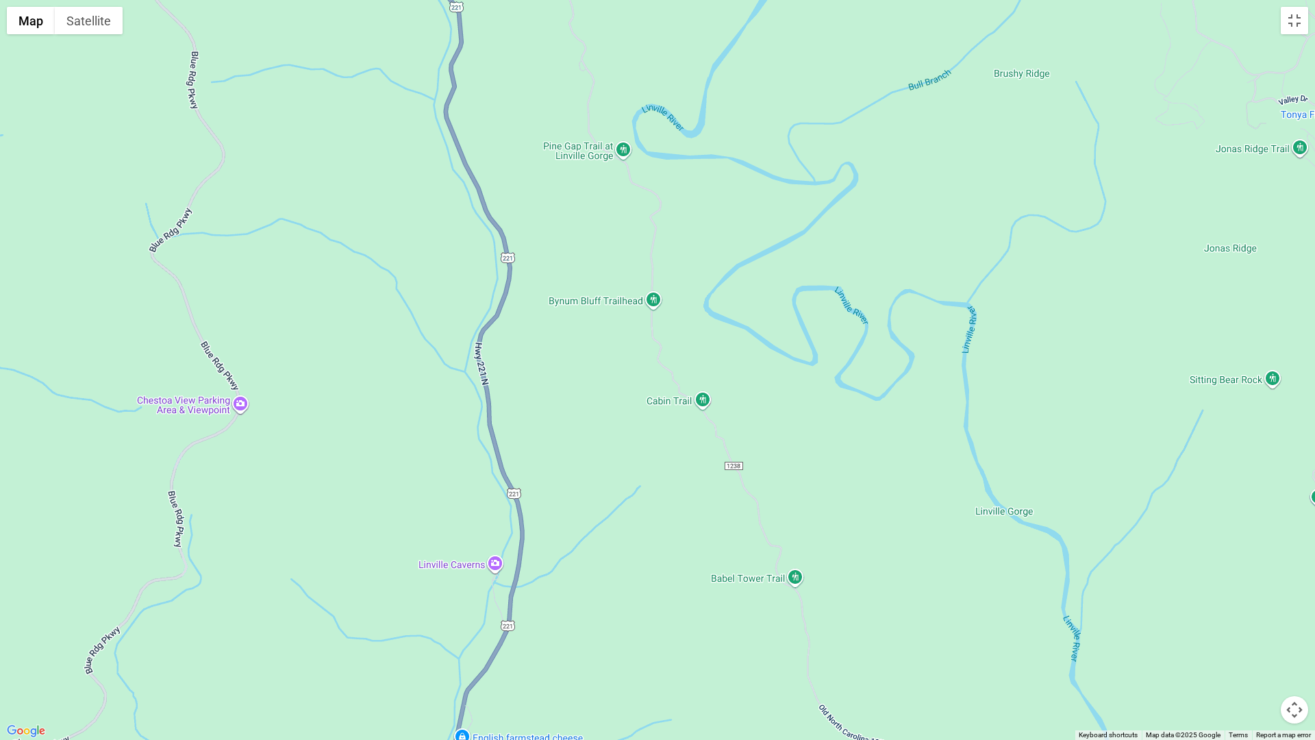
drag, startPoint x: 605, startPoint y: 478, endPoint x: 595, endPoint y: 288, distance: 190.7
click at [595, 288] on div at bounding box center [657, 370] width 1315 height 740
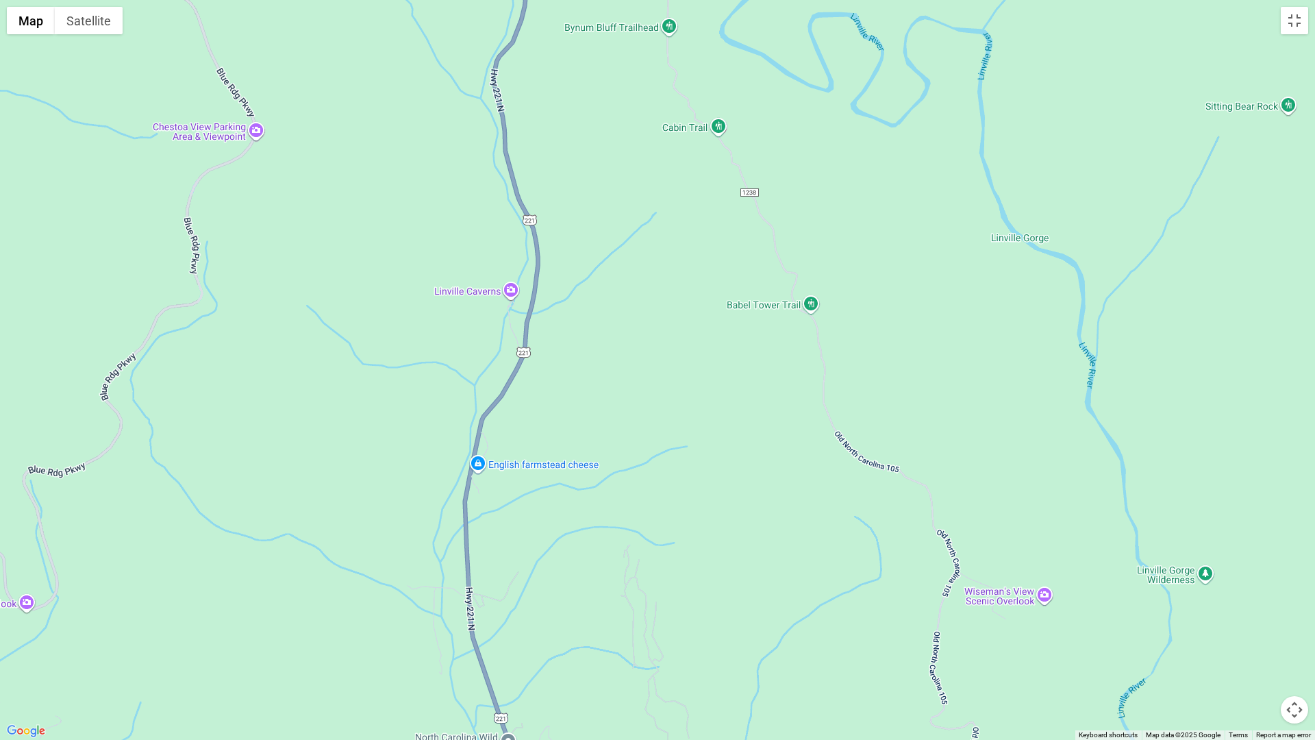
drag, startPoint x: 611, startPoint y: 589, endPoint x: 628, endPoint y: 313, distance: 276.6
click at [628, 313] on div at bounding box center [657, 370] width 1315 height 740
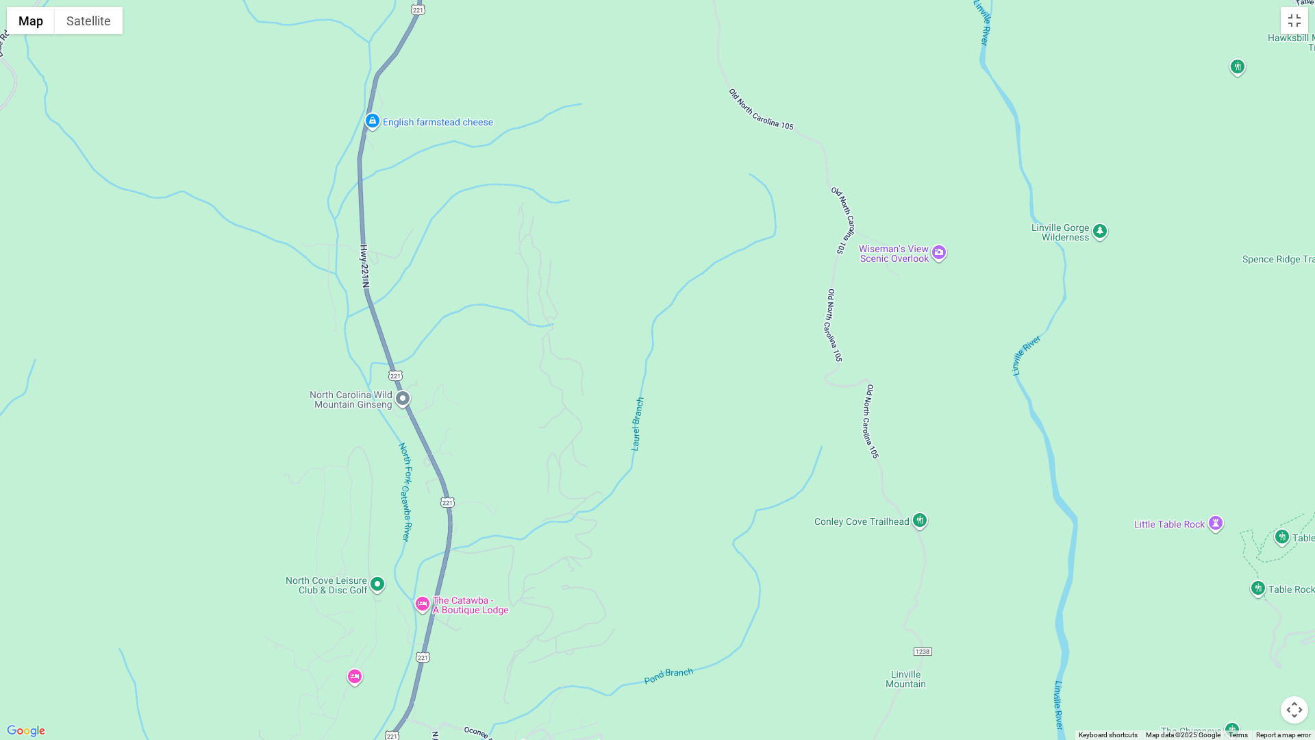
drag, startPoint x: 689, startPoint y: 565, endPoint x: 582, endPoint y: 219, distance: 362.1
click at [582, 219] on div at bounding box center [657, 370] width 1315 height 740
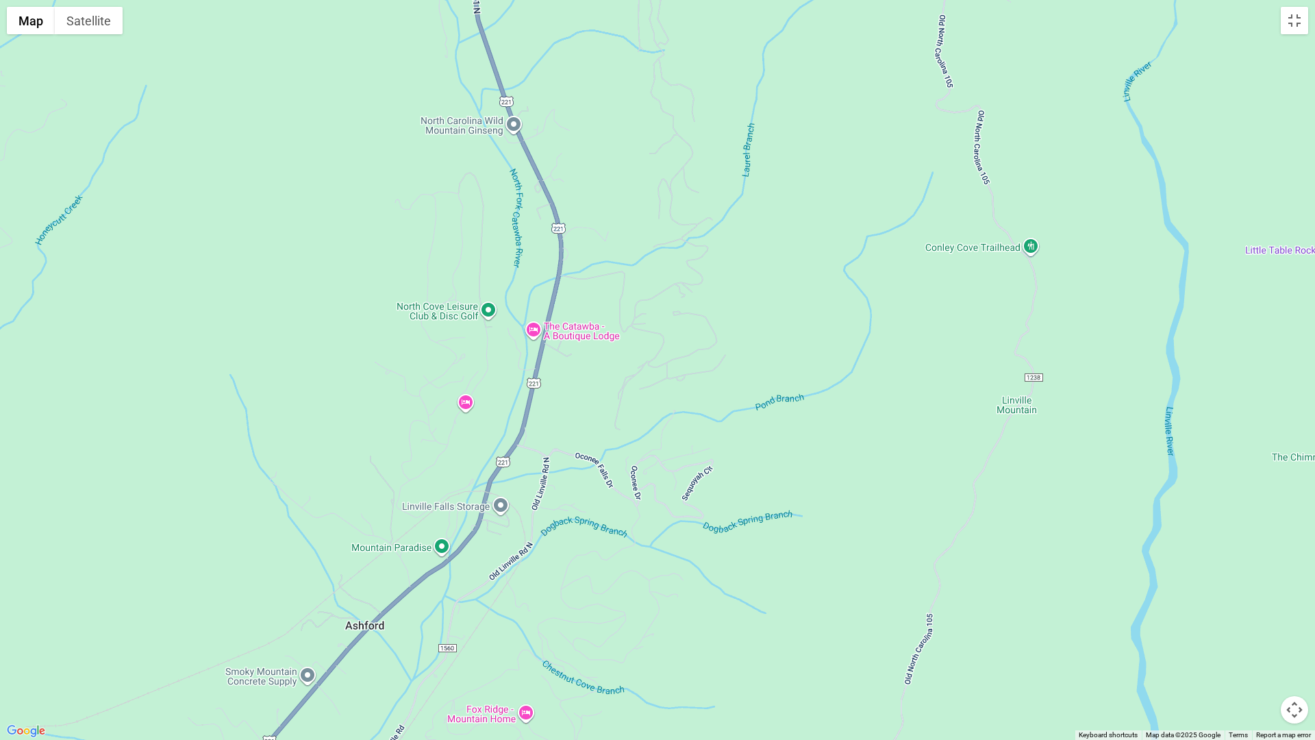
drag, startPoint x: 527, startPoint y: 466, endPoint x: 637, endPoint y: 190, distance: 296.7
click at [637, 190] on div at bounding box center [657, 370] width 1315 height 740
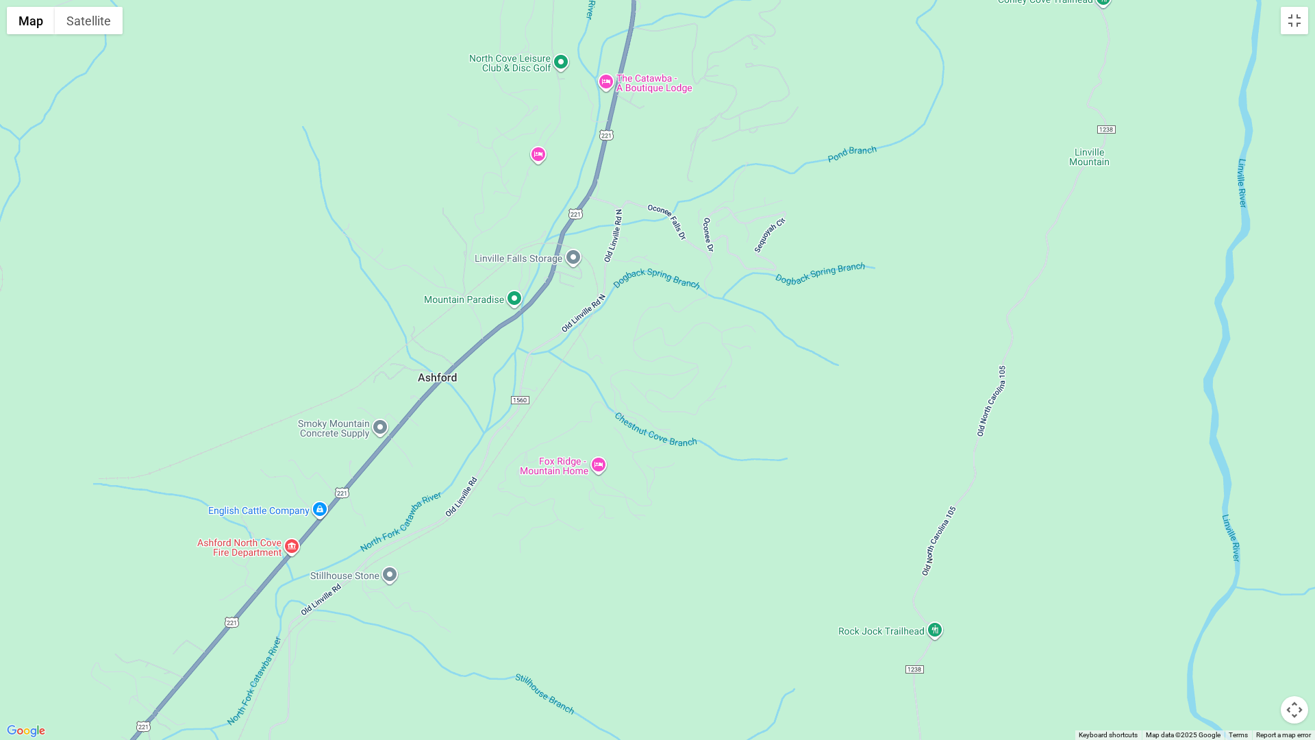
drag, startPoint x: 615, startPoint y: 443, endPoint x: 688, endPoint y: 189, distance: 263.7
click at [688, 189] on div at bounding box center [657, 370] width 1315 height 740
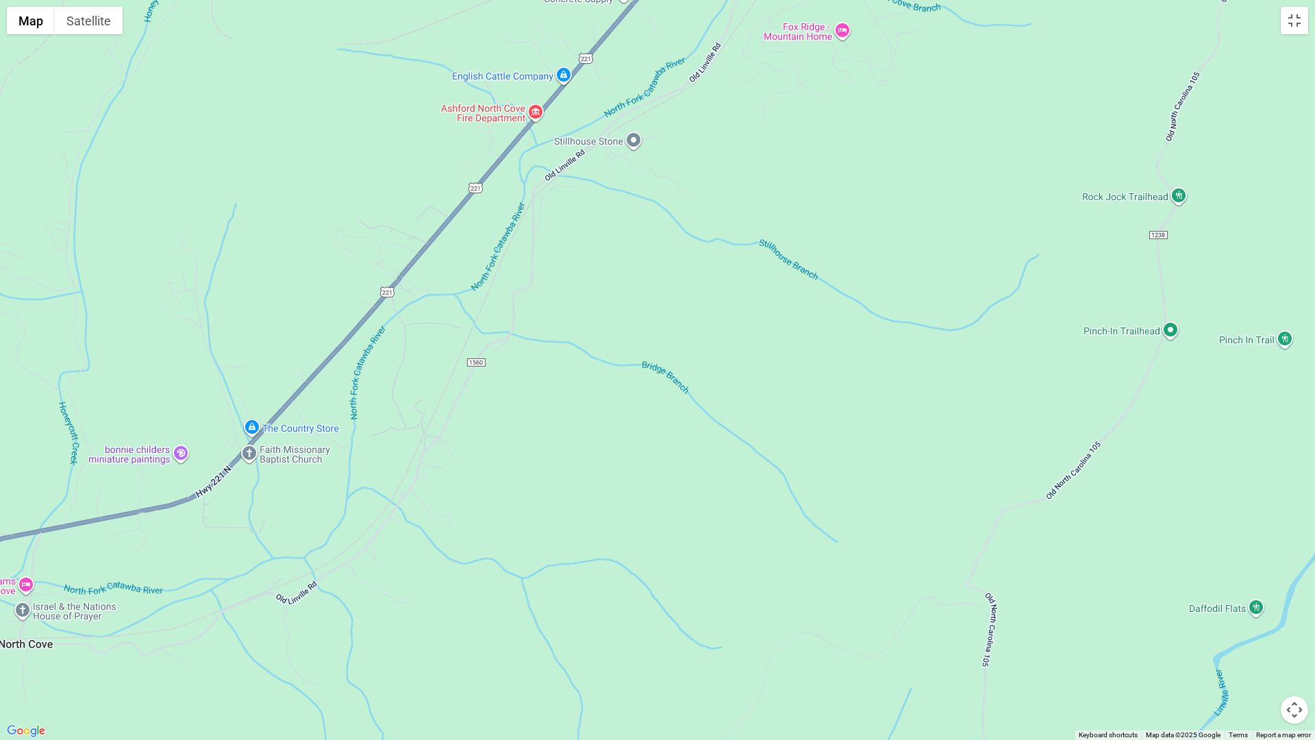
drag, startPoint x: 458, startPoint y: 563, endPoint x: 703, endPoint y: 119, distance: 507.8
click at [703, 119] on div at bounding box center [657, 370] width 1315 height 740
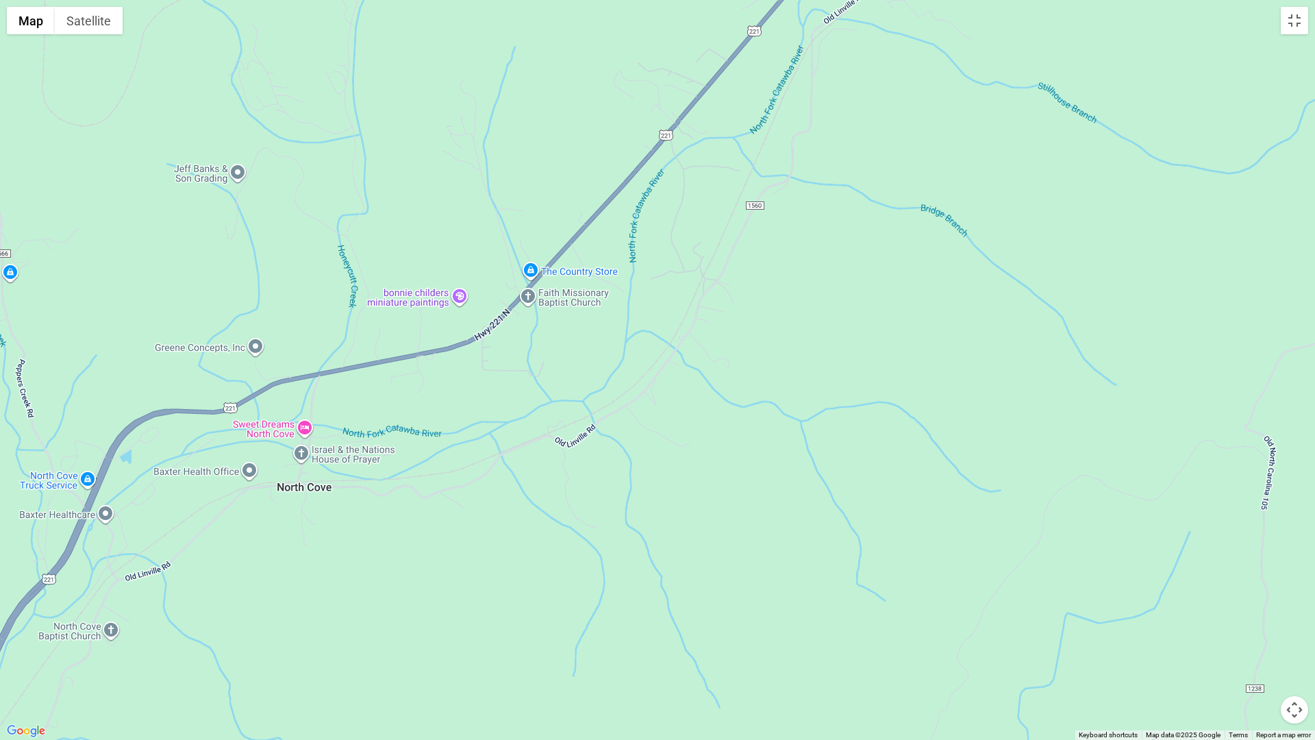
drag, startPoint x: 442, startPoint y: 515, endPoint x: 723, endPoint y: 357, distance: 322.4
click at [723, 357] on div at bounding box center [657, 370] width 1315 height 740
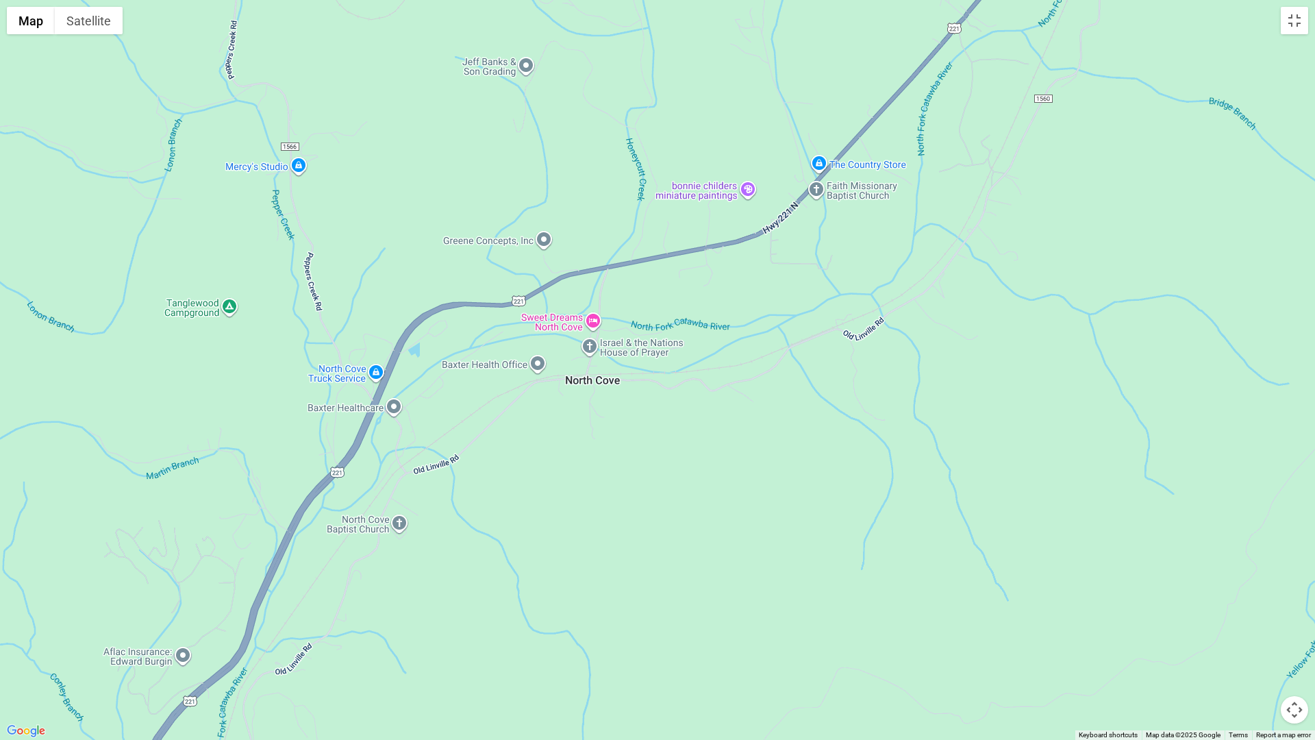
drag, startPoint x: 408, startPoint y: 383, endPoint x: 696, endPoint y: 276, distance: 307.6
click at [696, 276] on div at bounding box center [657, 370] width 1315 height 740
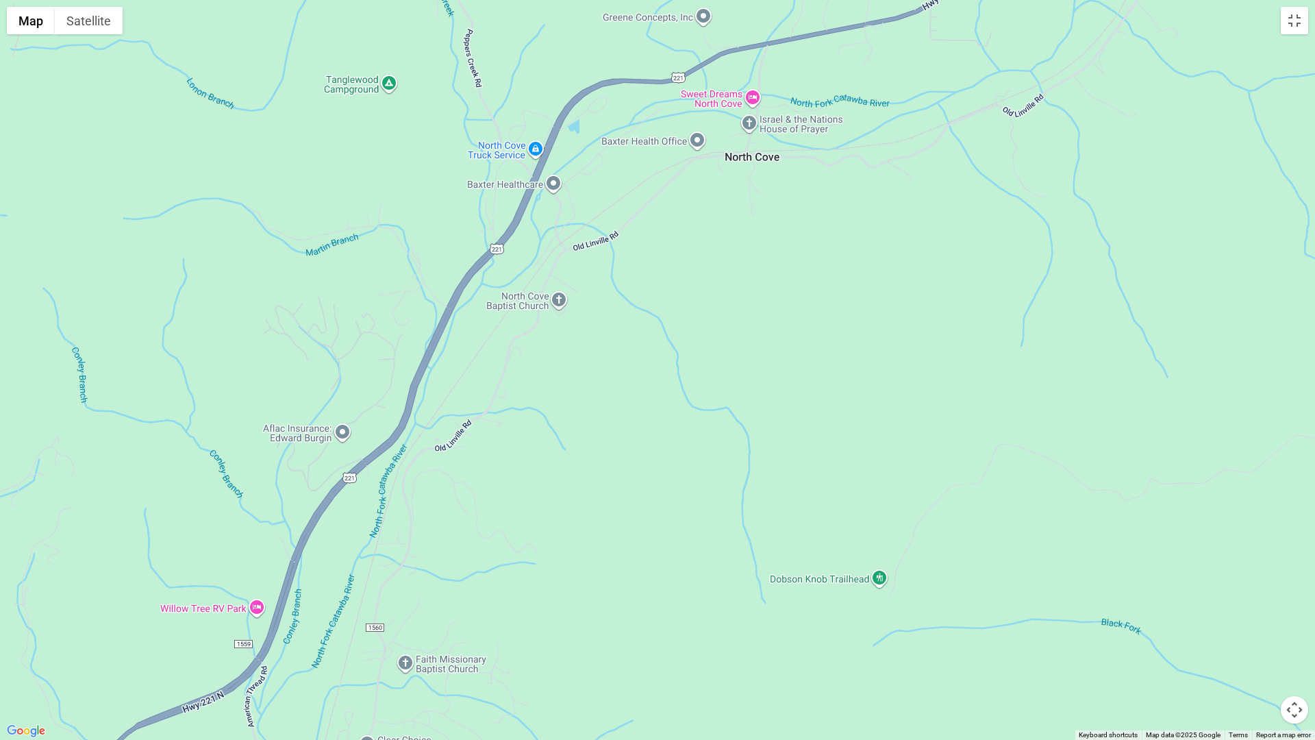
drag, startPoint x: 491, startPoint y: 525, endPoint x: 651, endPoint y: 298, distance: 277.9
click at [651, 298] on div at bounding box center [657, 370] width 1315 height 740
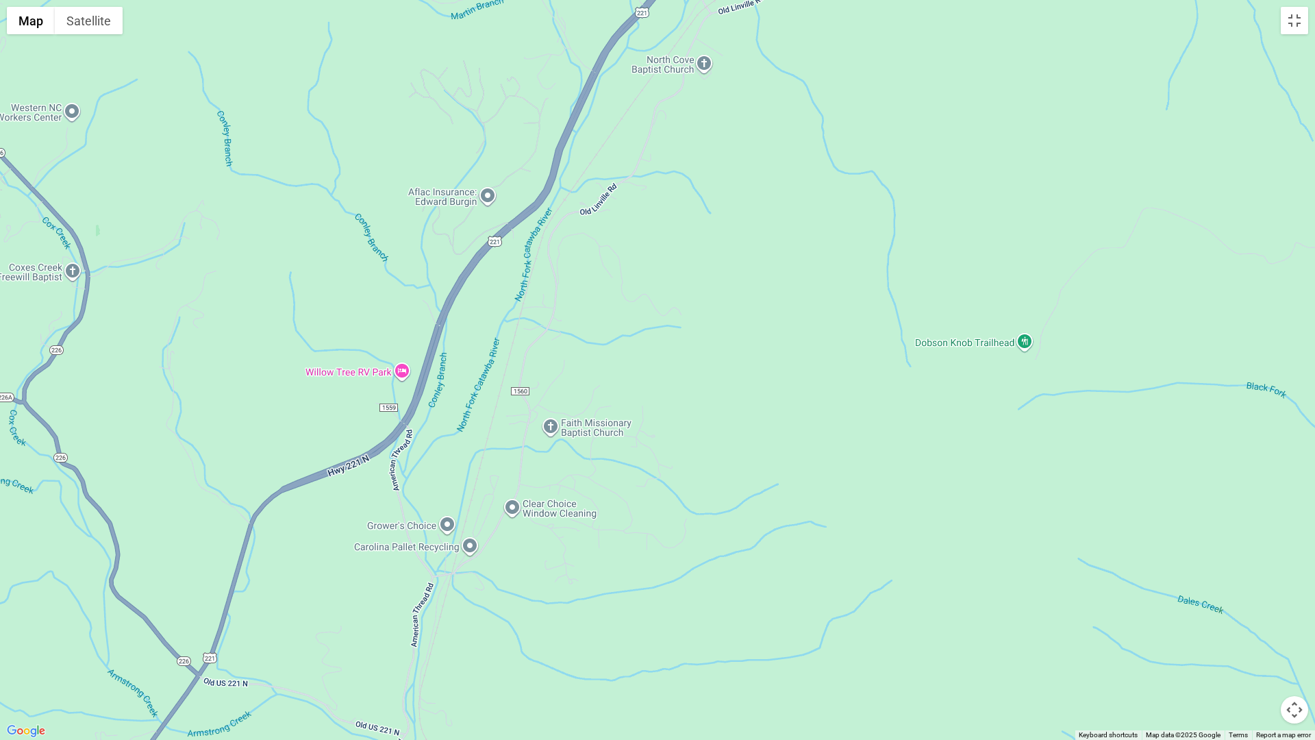
drag, startPoint x: 525, startPoint y: 554, endPoint x: 670, endPoint y: 316, distance: 278.6
click at [670, 316] on div at bounding box center [657, 370] width 1315 height 740
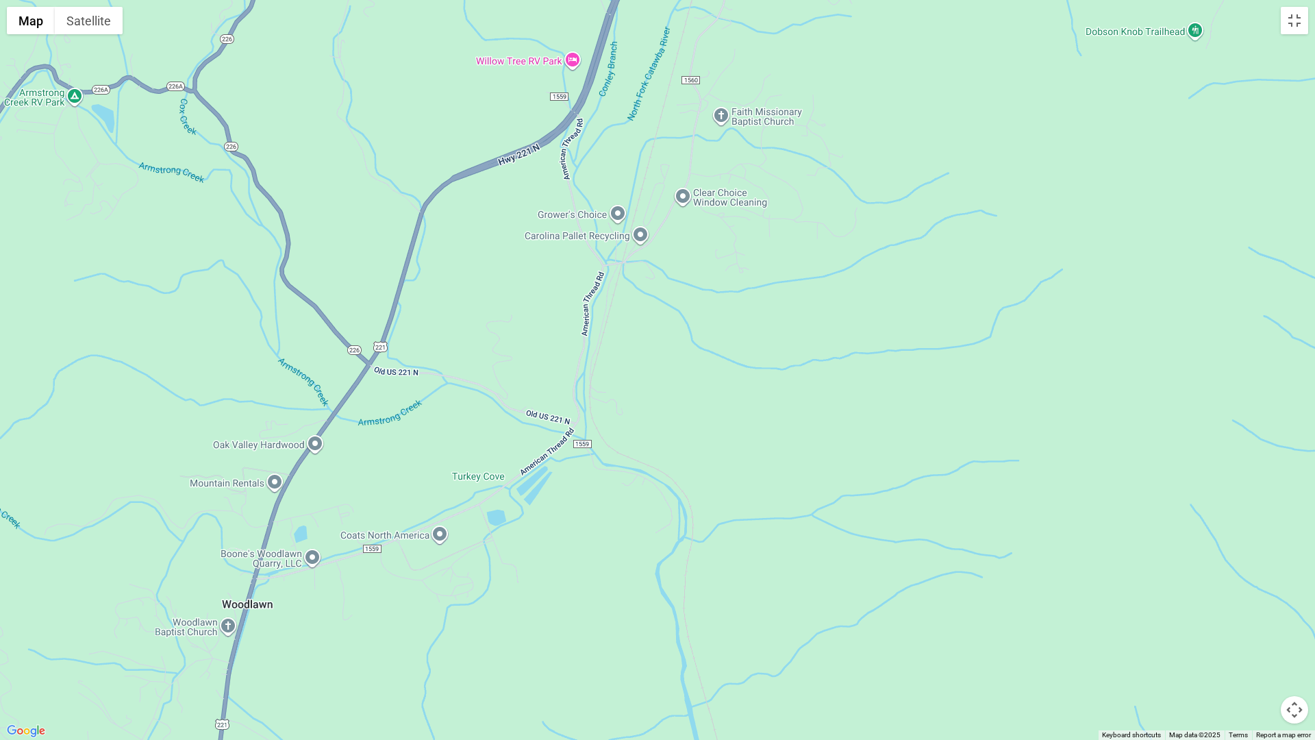
drag, startPoint x: 507, startPoint y: 580, endPoint x: 678, endPoint y: 265, distance: 358.1
click at [678, 265] on div at bounding box center [657, 370] width 1315 height 740
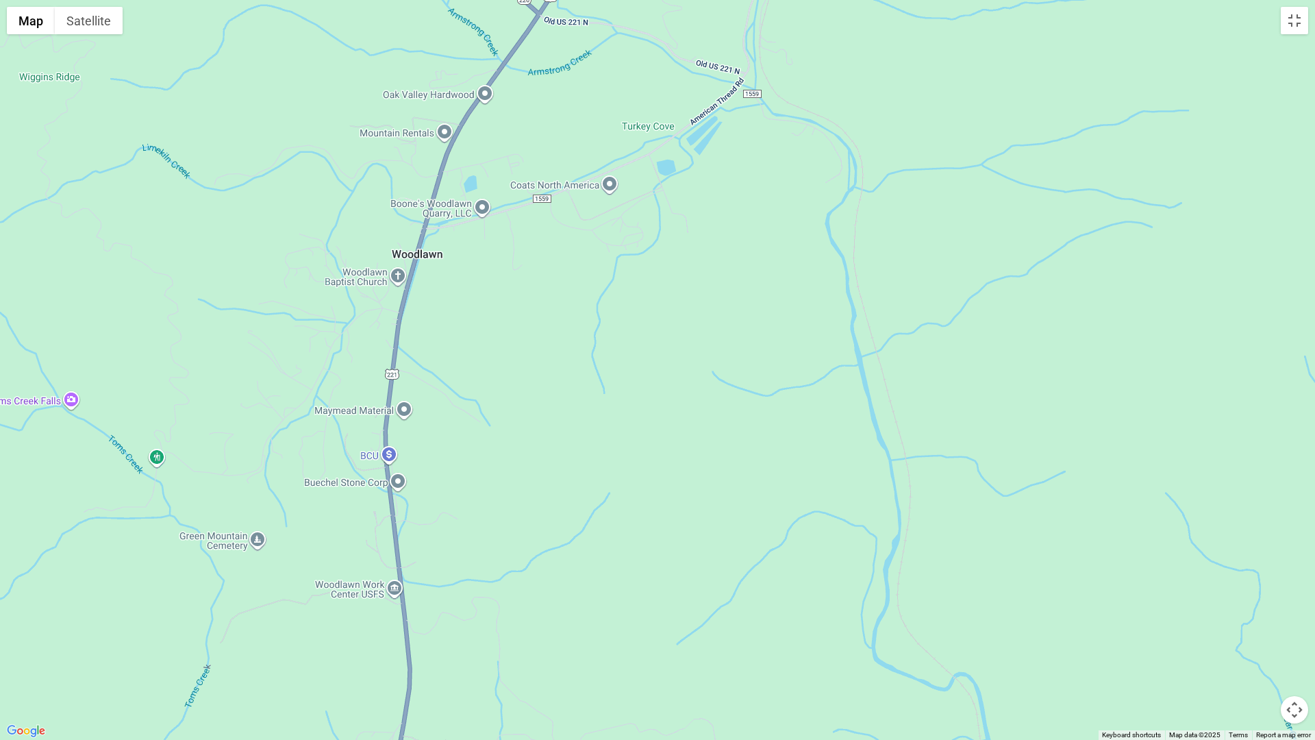
drag, startPoint x: 417, startPoint y: 521, endPoint x: 567, endPoint y: 216, distance: 339.5
click at [567, 216] on div at bounding box center [657, 370] width 1315 height 740
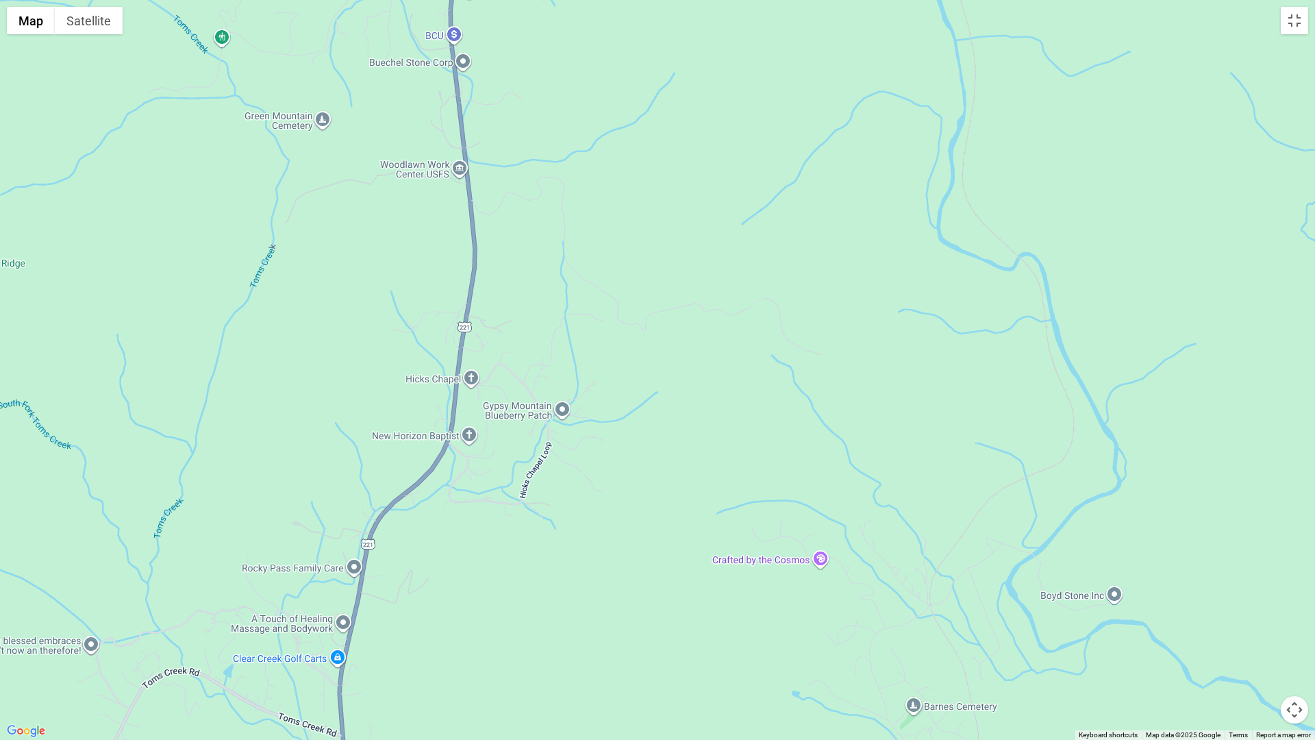
drag, startPoint x: 509, startPoint y: 567, endPoint x: 574, endPoint y: 145, distance: 427.0
click at [574, 145] on div at bounding box center [657, 370] width 1315 height 740
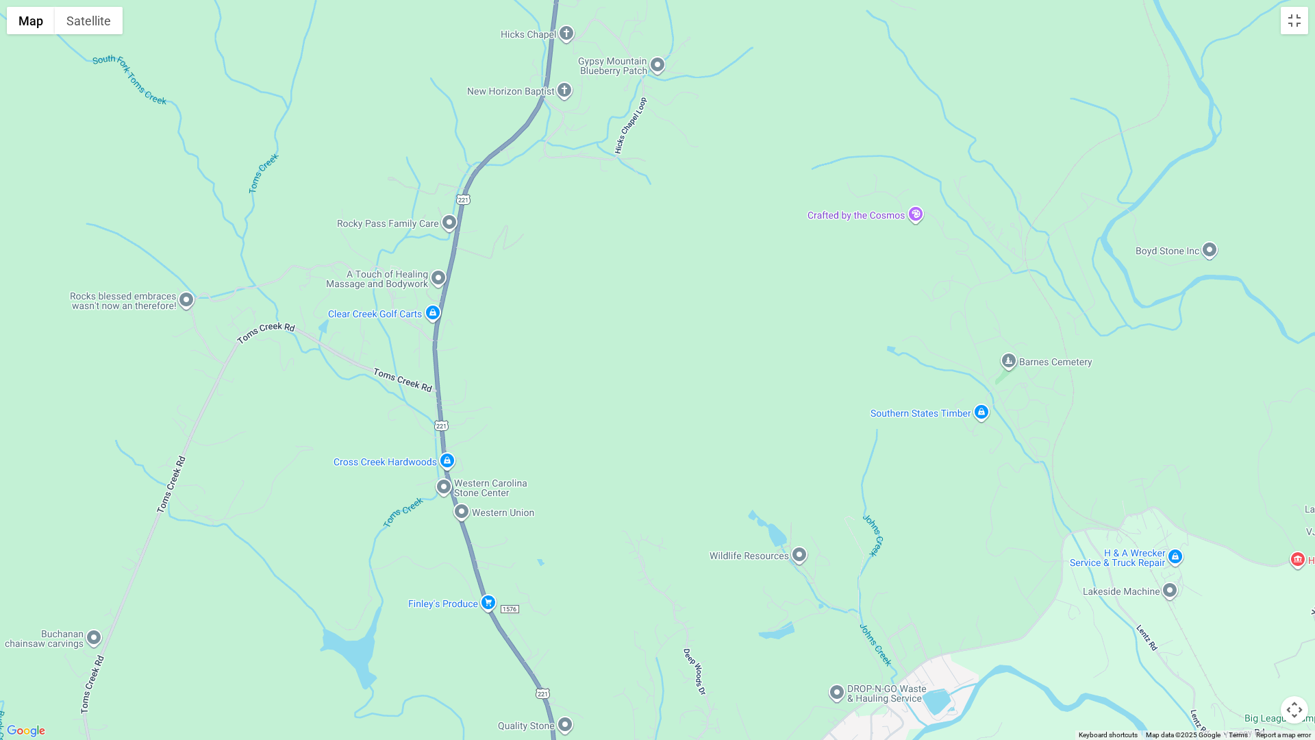
drag, startPoint x: 568, startPoint y: 519, endPoint x: 650, endPoint y: 245, distance: 286.8
click at [650, 245] on div at bounding box center [657, 370] width 1315 height 740
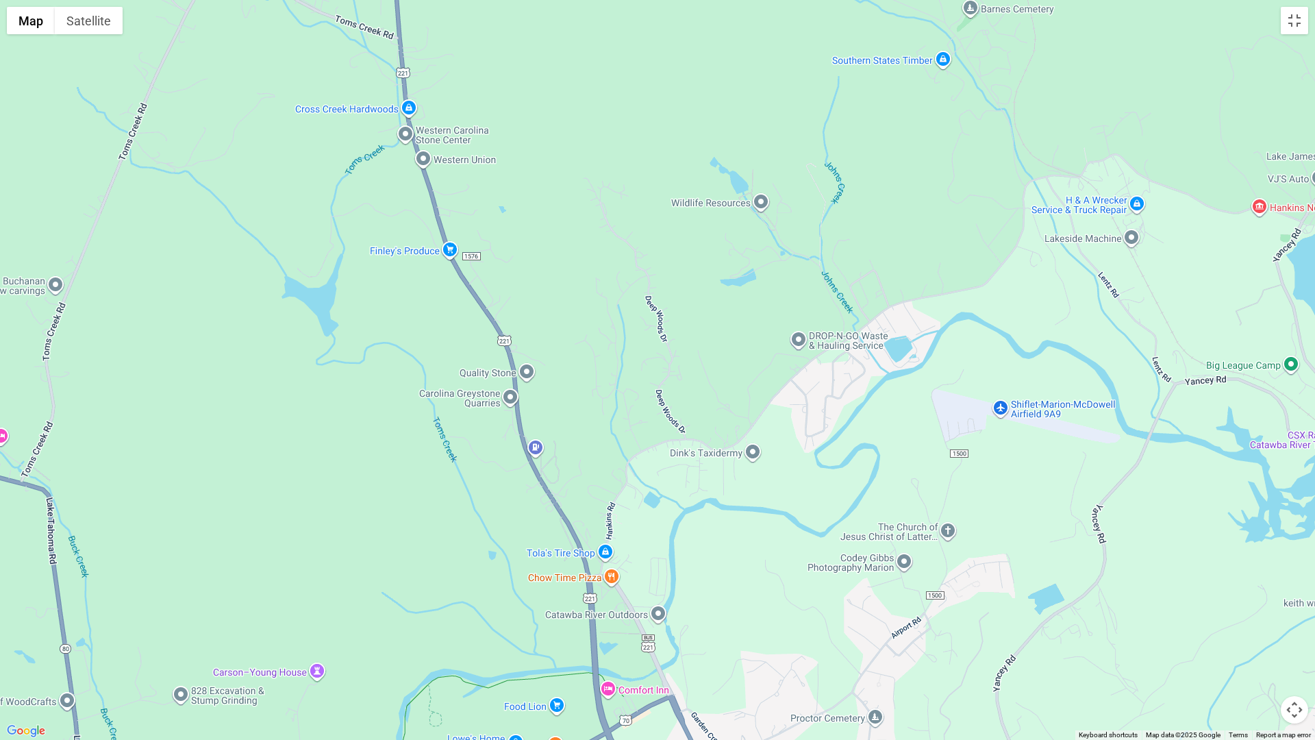
drag, startPoint x: 576, startPoint y: 575, endPoint x: 536, endPoint y: 222, distance: 355.1
click at [536, 222] on div at bounding box center [657, 370] width 1315 height 740
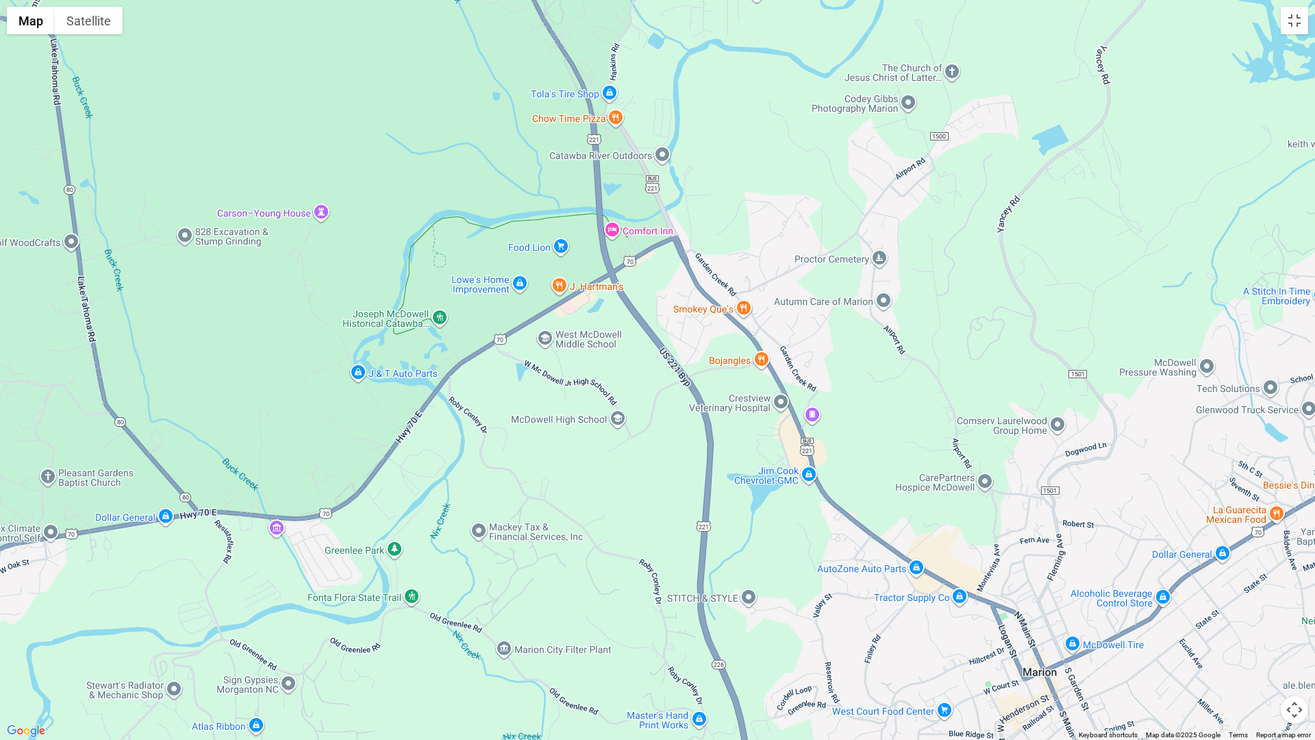
drag, startPoint x: 590, startPoint y: 465, endPoint x: 594, endPoint y: 4, distance: 461.1
click at [594, 4] on div at bounding box center [657, 370] width 1315 height 740
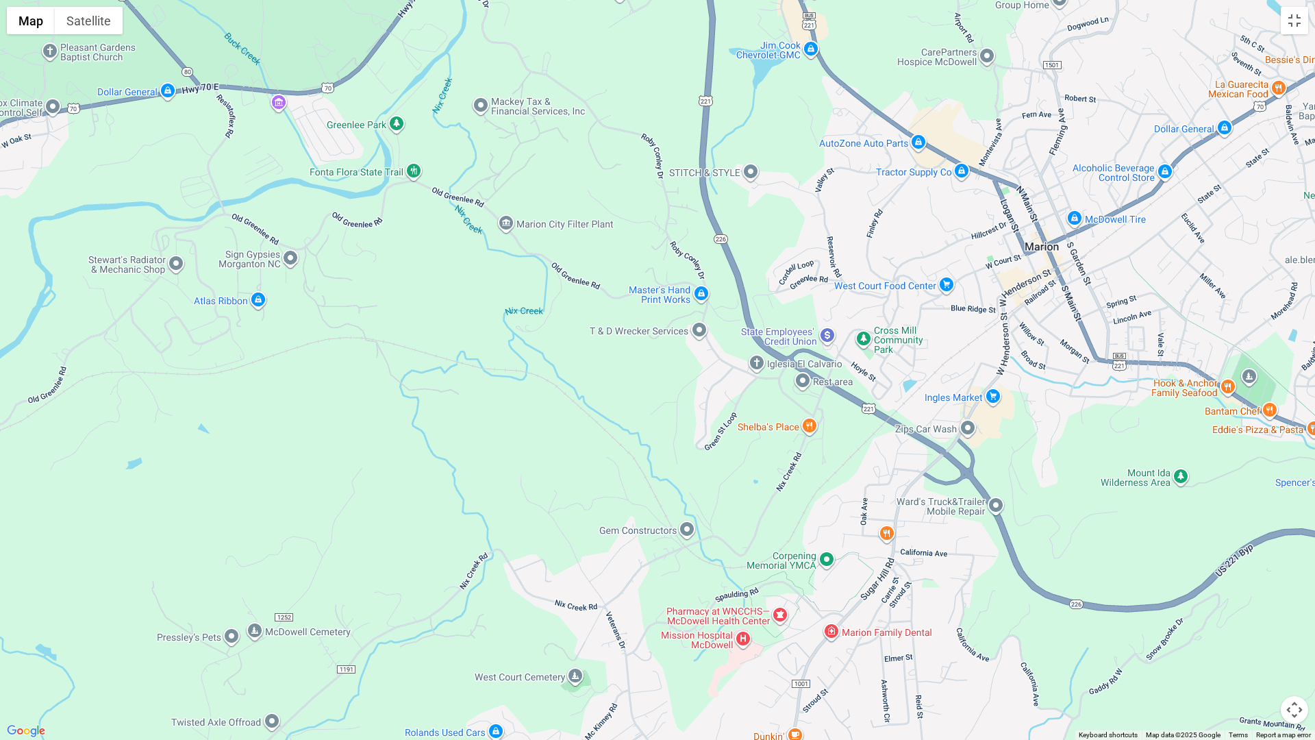
drag, startPoint x: 504, startPoint y: 574, endPoint x: 506, endPoint y: 147, distance: 426.8
click at [506, 147] on div at bounding box center [657, 370] width 1315 height 740
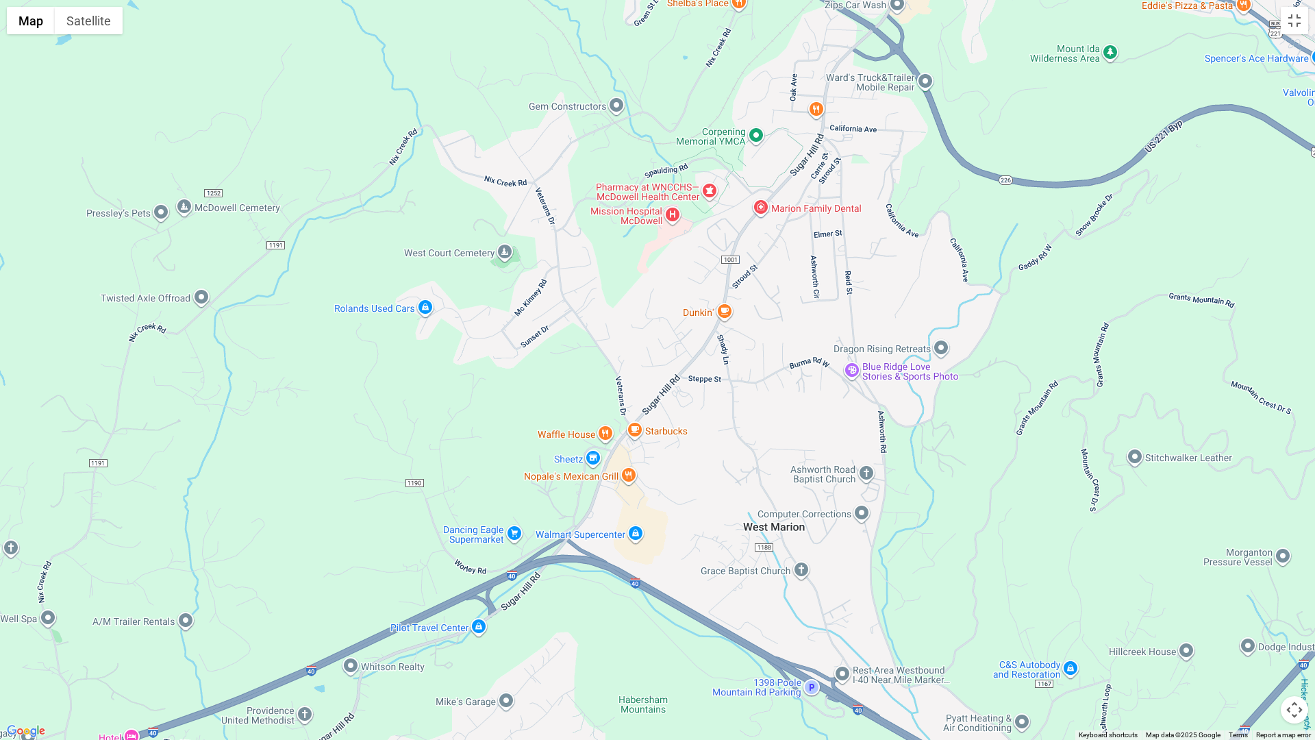
drag, startPoint x: 689, startPoint y: 556, endPoint x: 615, endPoint y: 127, distance: 435.1
click at [615, 127] on div at bounding box center [657, 370] width 1315 height 740
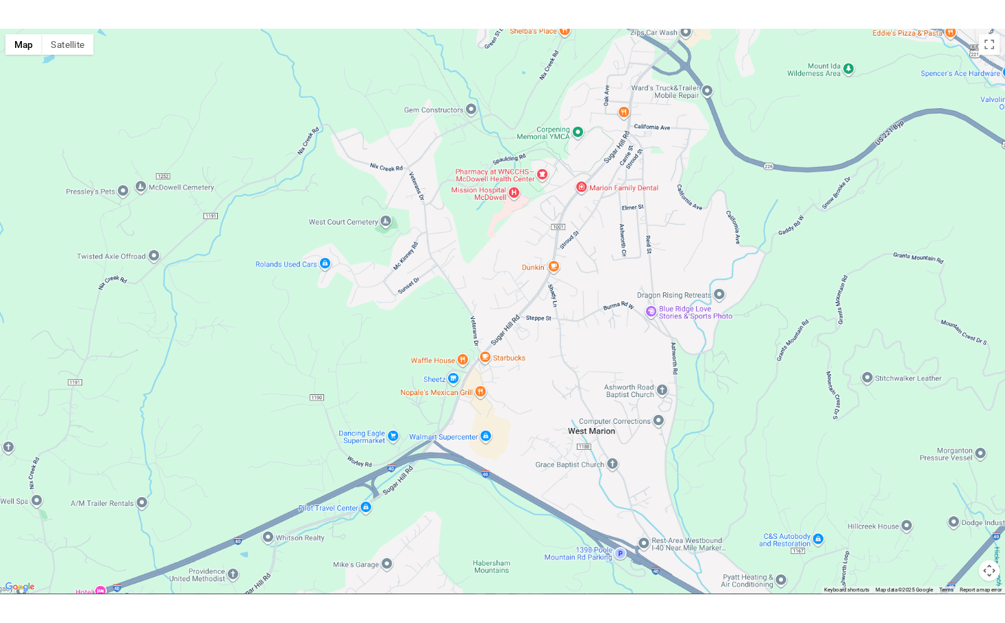
scroll to position [2946, 0]
